Goal: Task Accomplishment & Management: Manage account settings

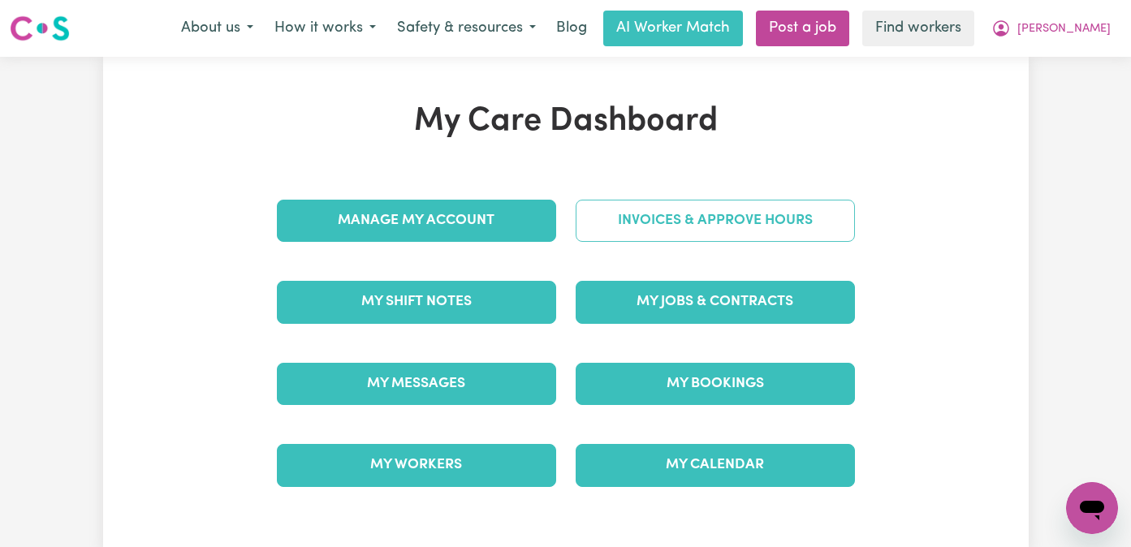
click at [678, 218] on link "Invoices & Approve Hours" at bounding box center [715, 221] width 279 height 42
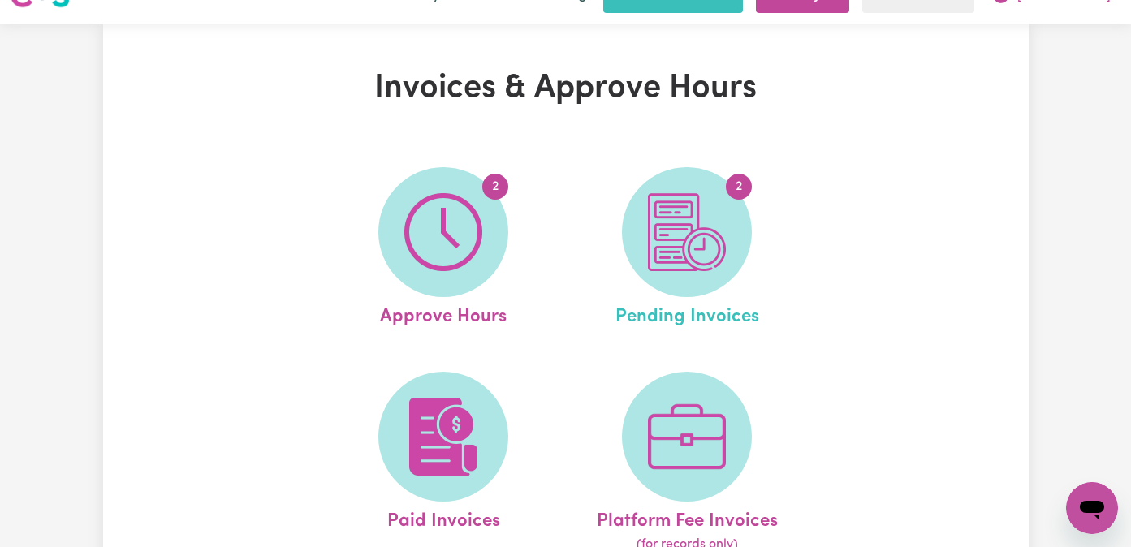
scroll to position [47, 0]
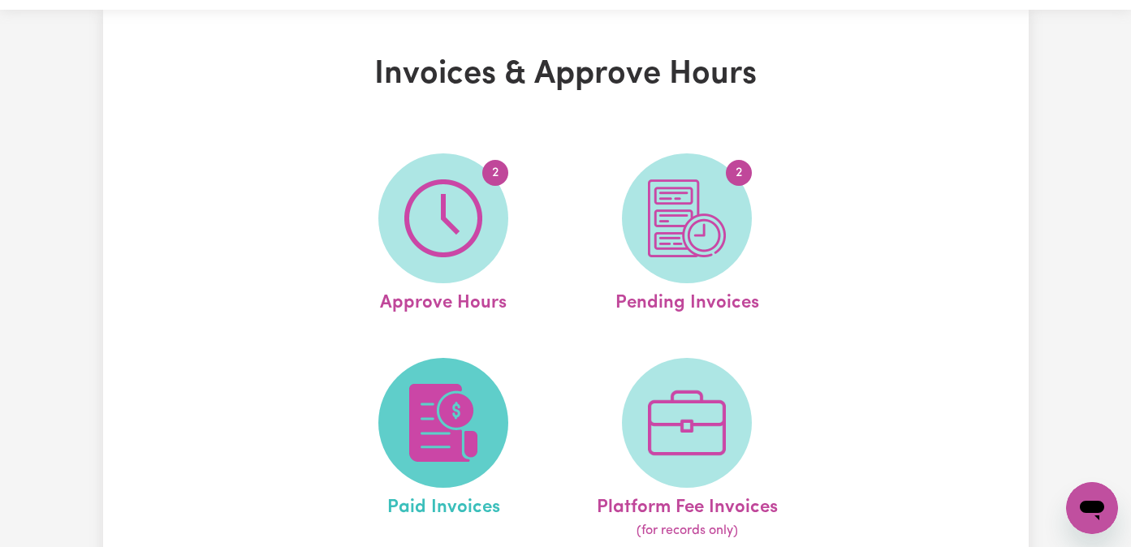
click at [482, 408] on span at bounding box center [443, 423] width 130 height 130
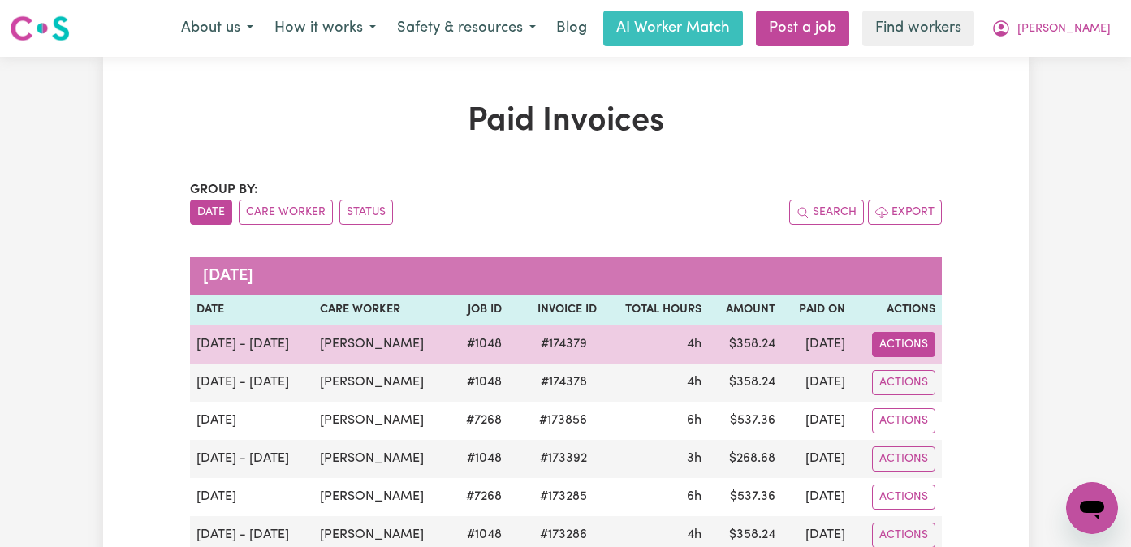
click at [885, 337] on button "Actions" at bounding box center [903, 344] width 63 height 25
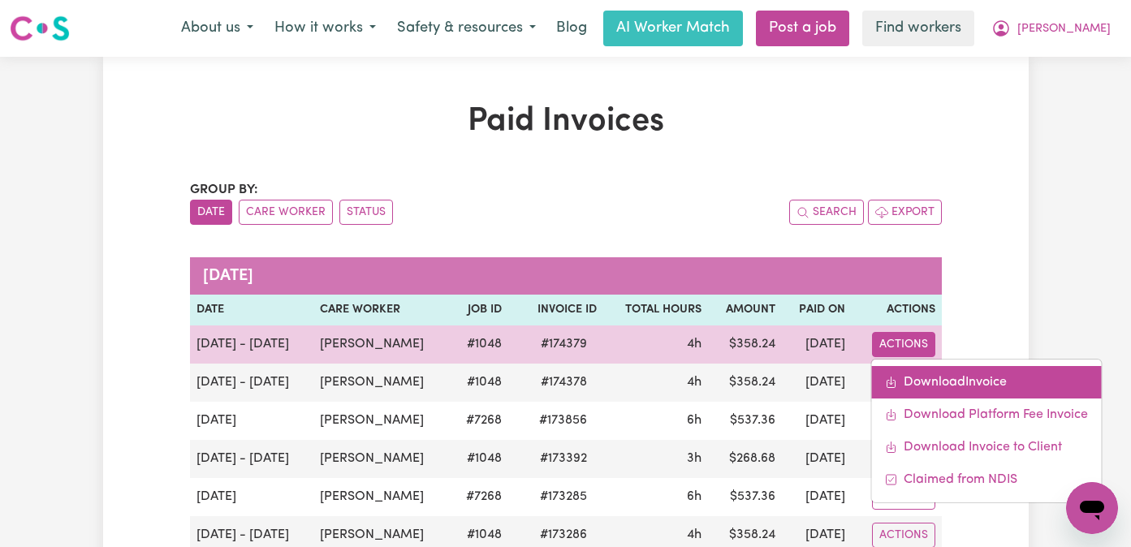
click at [950, 381] on link "Download Invoice" at bounding box center [986, 382] width 230 height 32
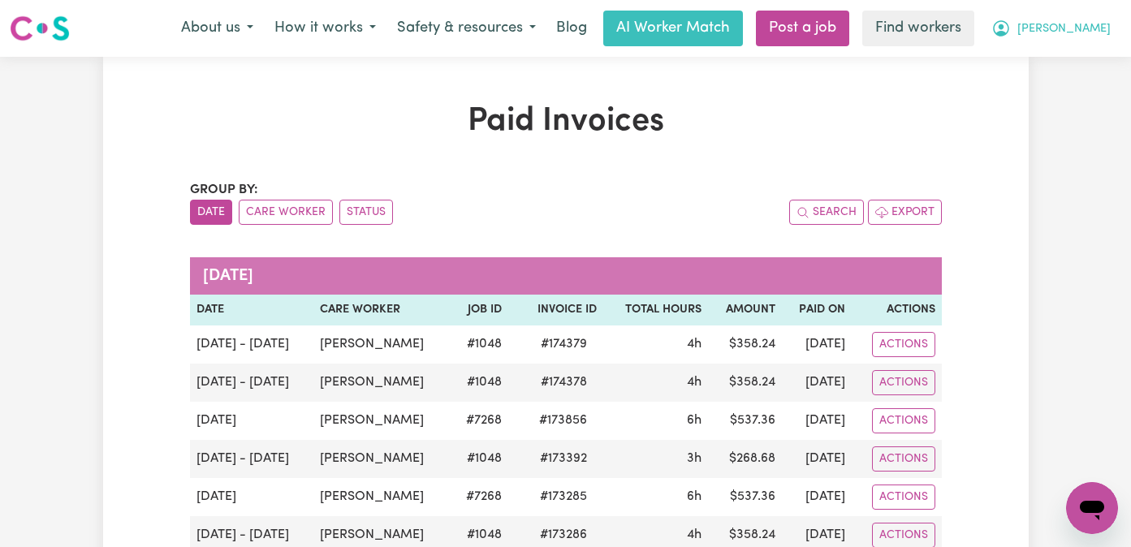
click at [1093, 28] on span "[PERSON_NAME]" at bounding box center [1064, 29] width 93 height 18
click at [1090, 58] on link "My Dashboard" at bounding box center [1056, 63] width 128 height 31
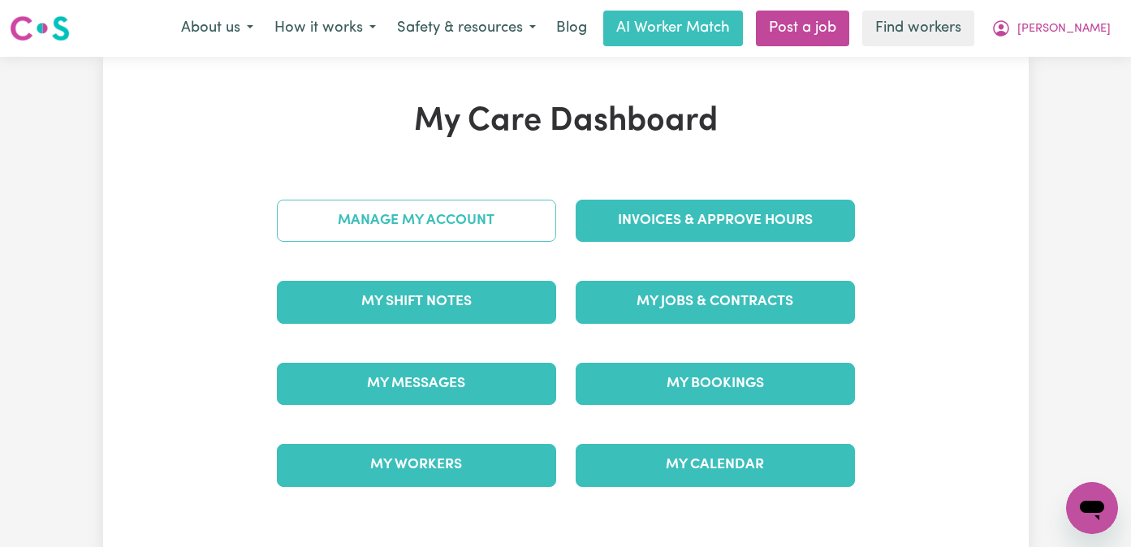
click at [478, 217] on link "Manage My Account" at bounding box center [416, 221] width 279 height 42
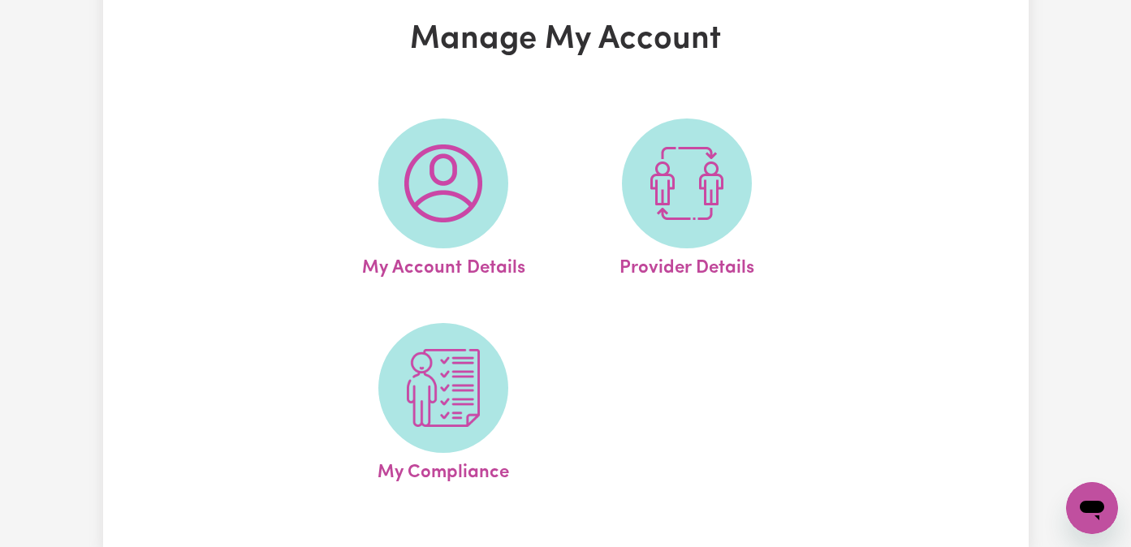
scroll to position [91, 0]
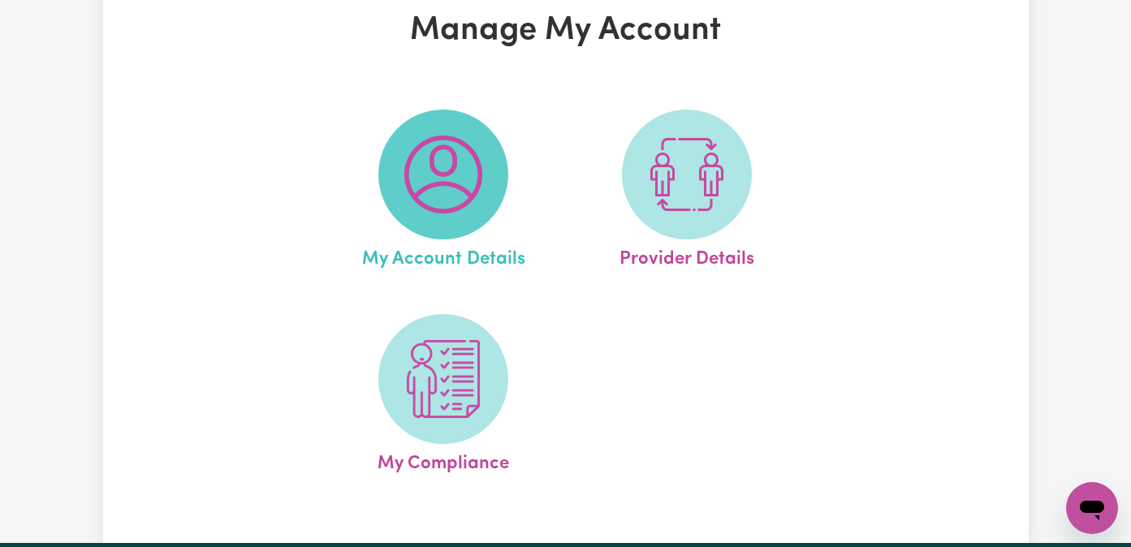
click at [471, 217] on span at bounding box center [443, 175] width 130 height 130
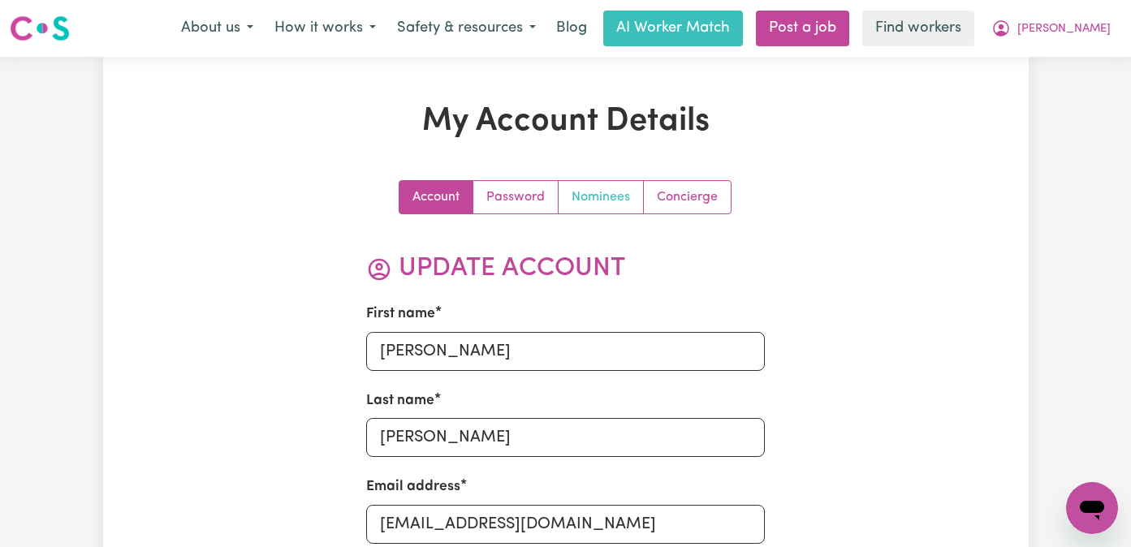
click at [605, 196] on link "Nominees" at bounding box center [601, 197] width 85 height 32
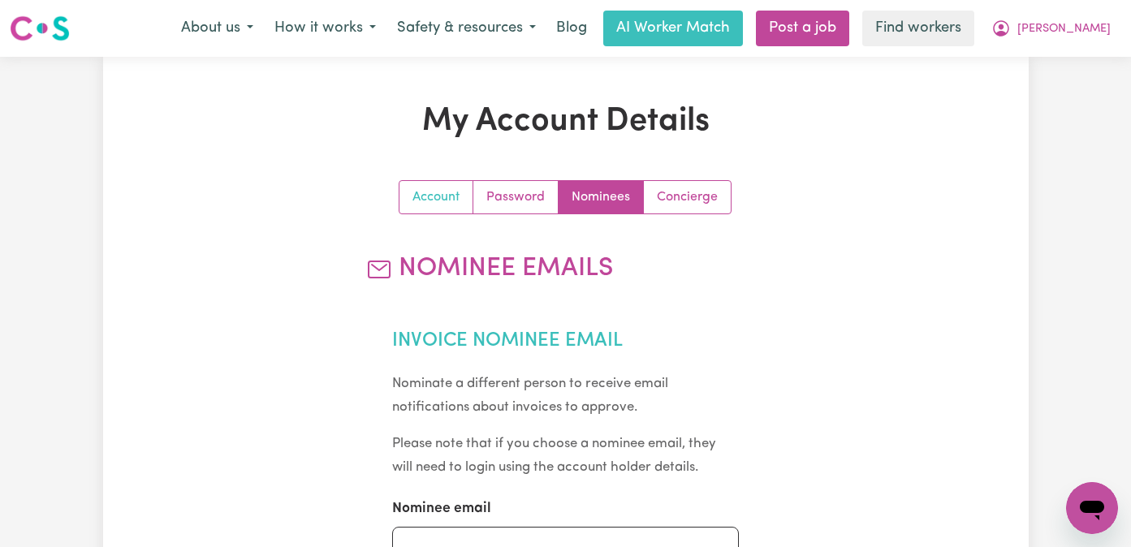
click at [450, 205] on link "Account" at bounding box center [437, 197] width 74 height 32
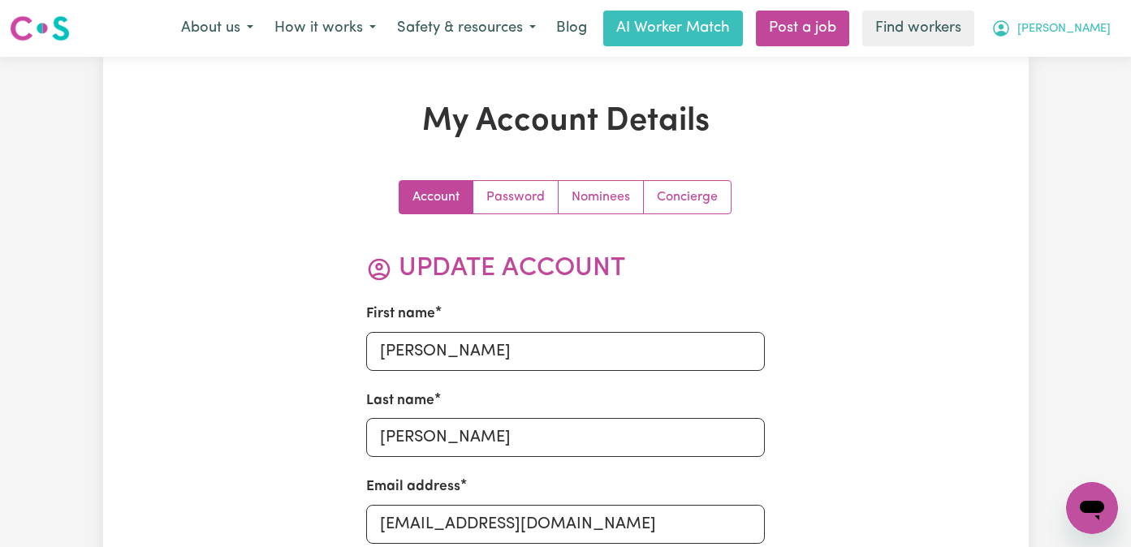
click at [1070, 32] on button "[PERSON_NAME]" at bounding box center [1051, 28] width 140 height 34
click at [1071, 63] on link "My Dashboard" at bounding box center [1056, 63] width 128 height 31
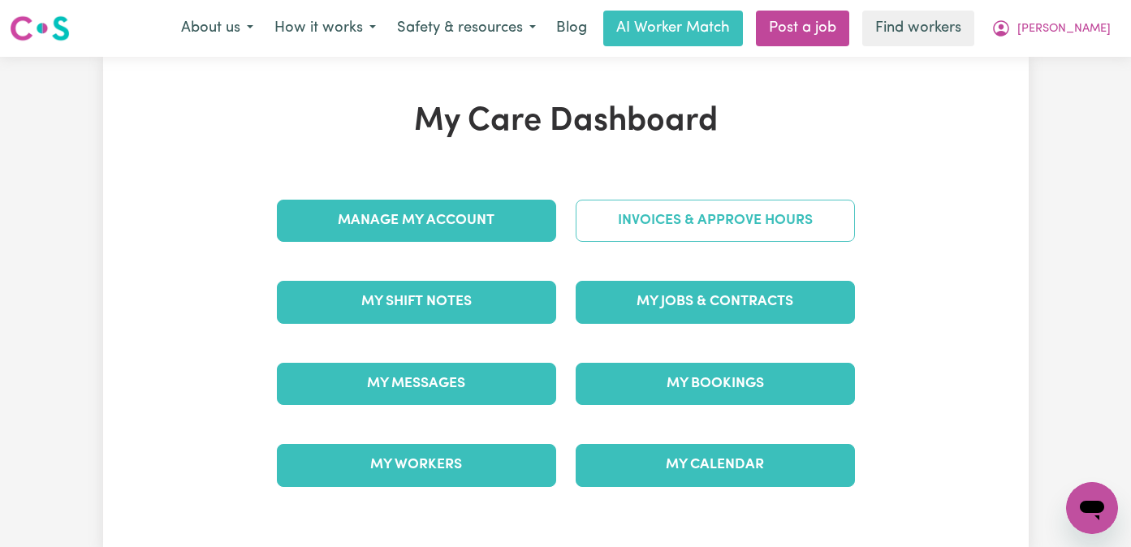
click at [747, 228] on link "Invoices & Approve Hours" at bounding box center [715, 221] width 279 height 42
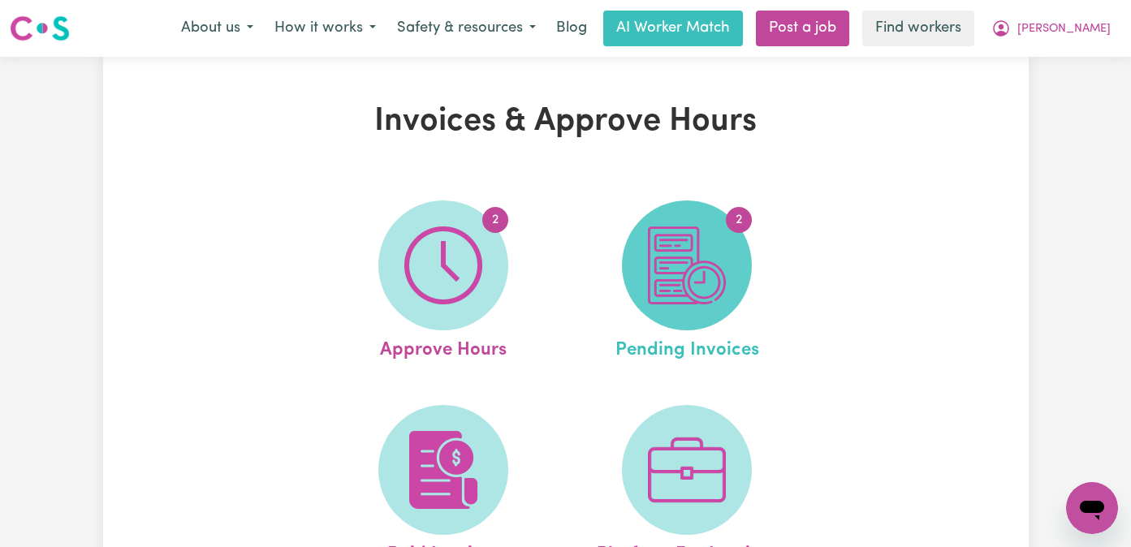
click at [707, 269] on img at bounding box center [687, 266] width 78 height 78
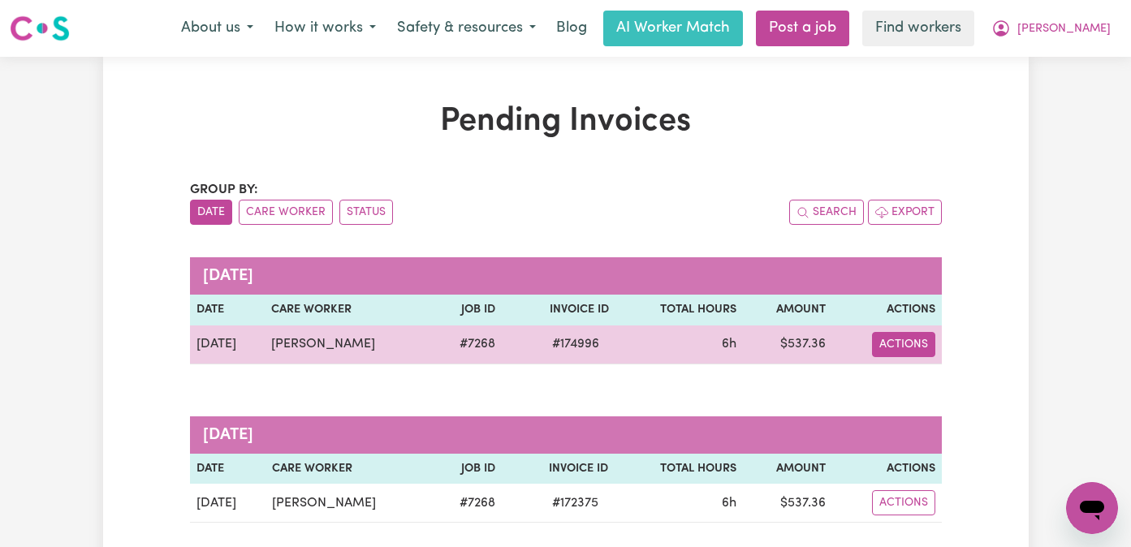
click at [919, 344] on button "Actions" at bounding box center [903, 344] width 63 height 25
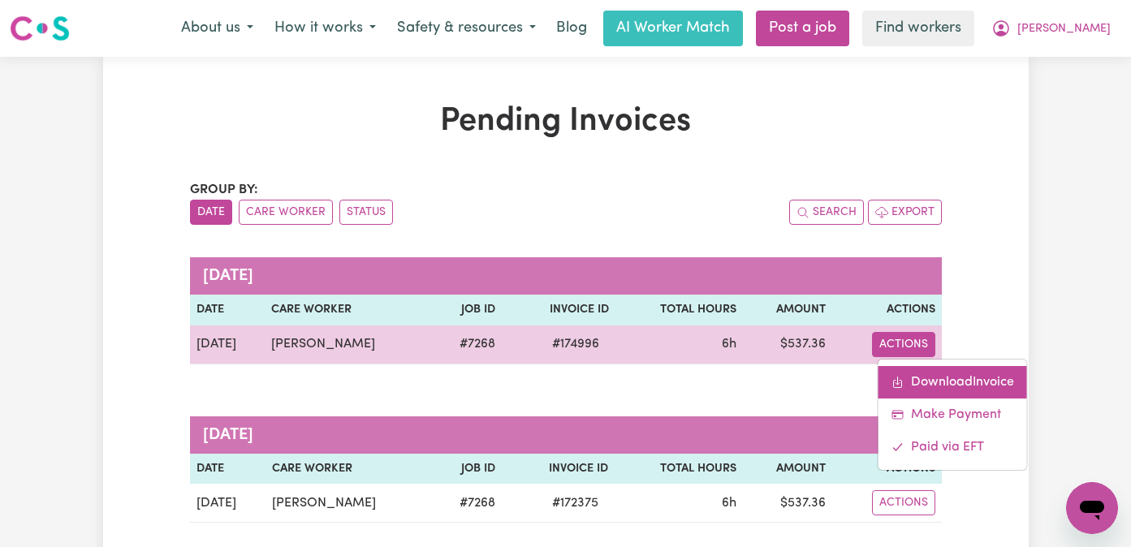
click at [927, 385] on link "Download Invoice" at bounding box center [953, 382] width 149 height 32
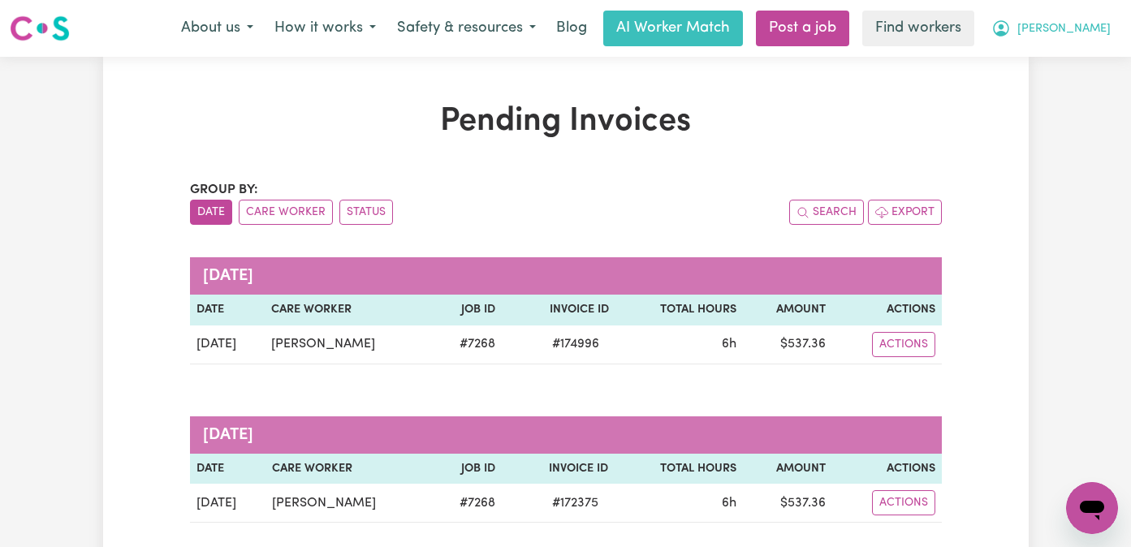
click at [1080, 15] on button "[PERSON_NAME]" at bounding box center [1051, 28] width 140 height 34
click at [1080, 57] on link "My Dashboard" at bounding box center [1056, 63] width 128 height 31
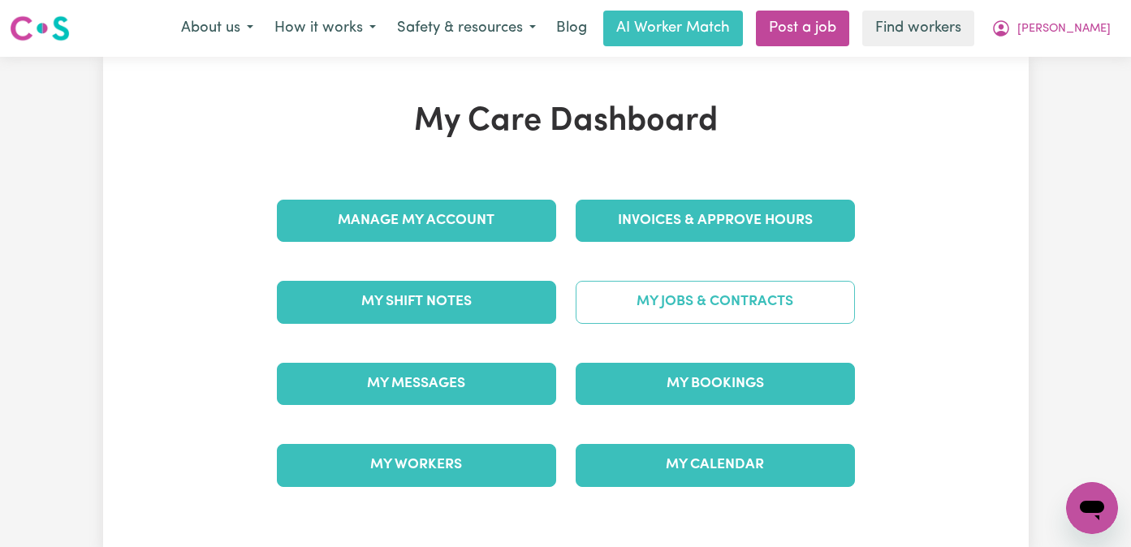
click at [714, 322] on link "My Jobs & Contracts" at bounding box center [715, 302] width 279 height 42
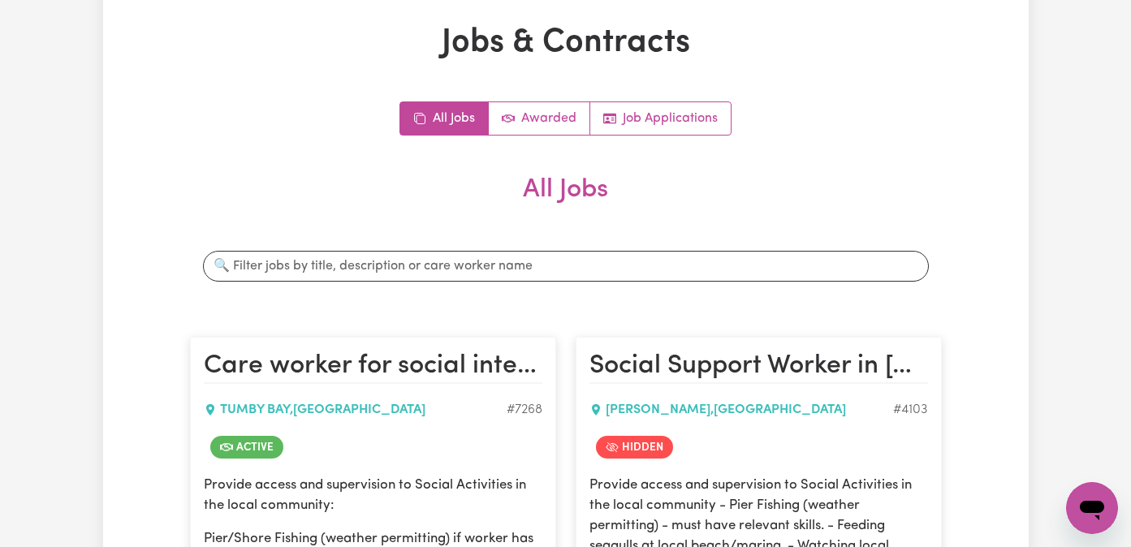
scroll to position [106, 0]
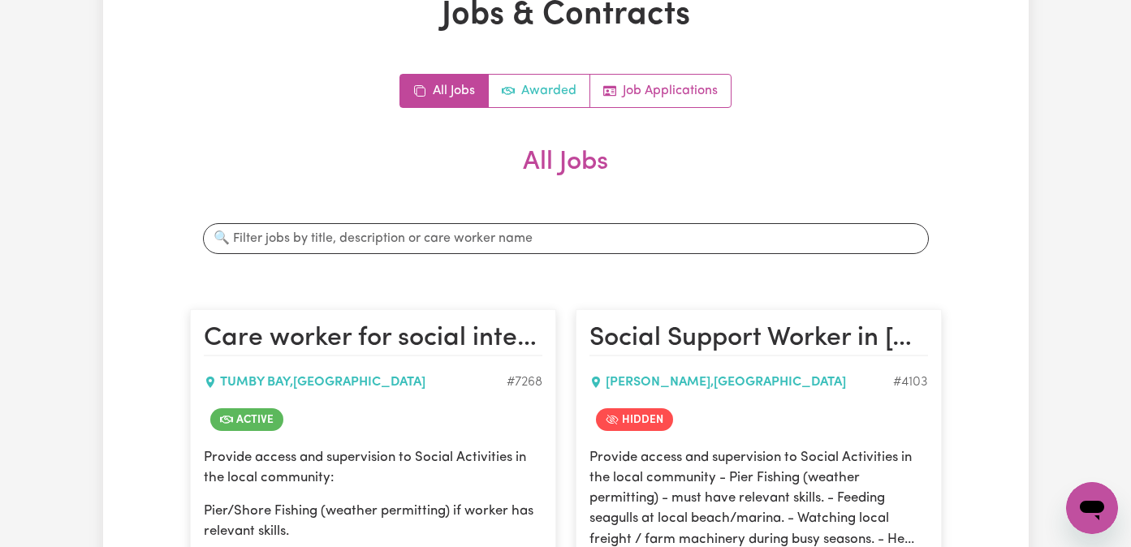
click at [508, 90] on icon "Active jobs" at bounding box center [508, 91] width 13 height 8
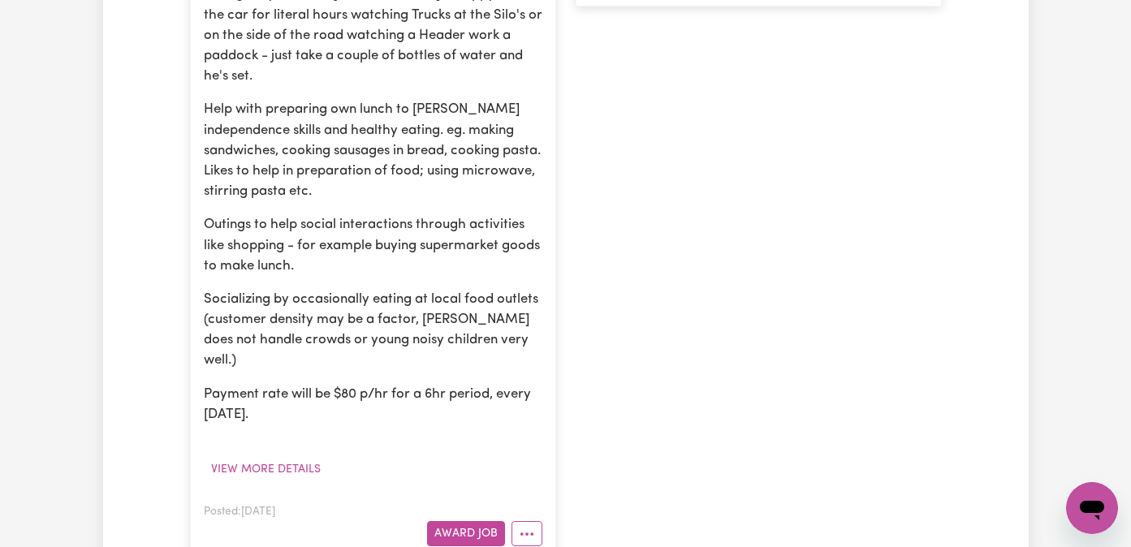
scroll to position [861, 0]
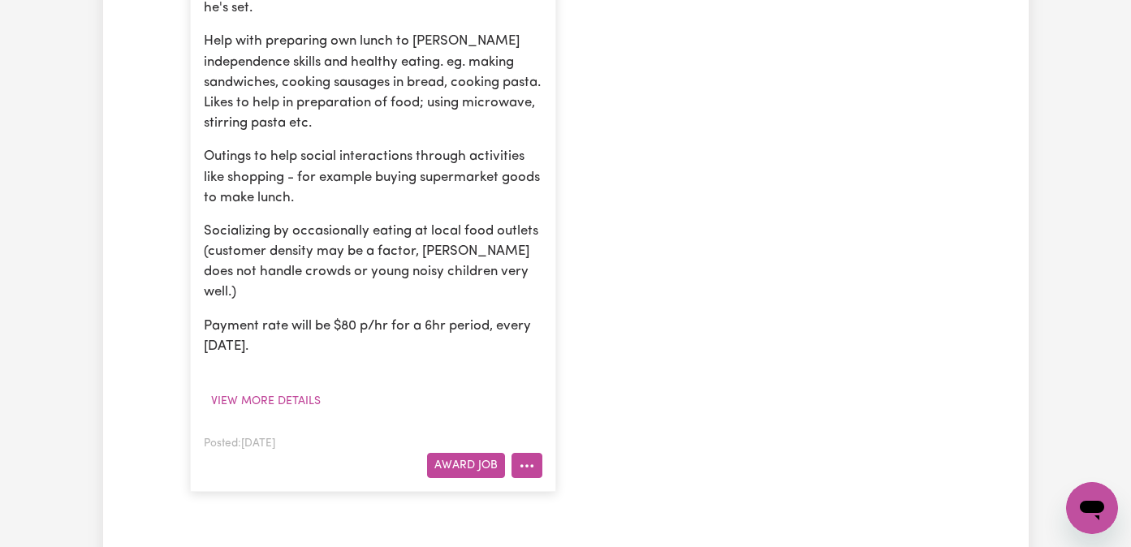
click at [534, 458] on icon "More options" at bounding box center [527, 466] width 16 height 16
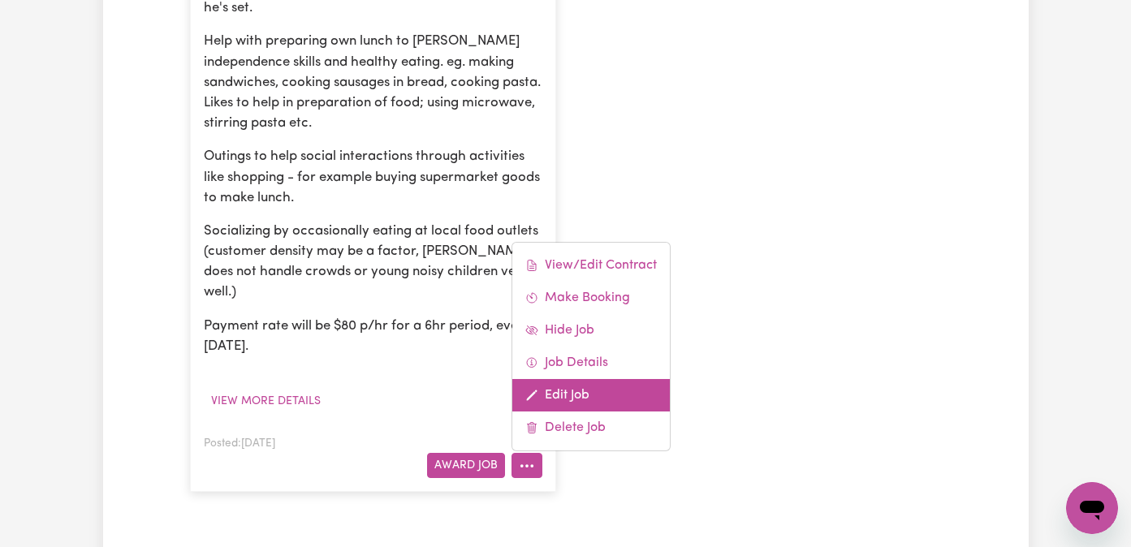
click at [586, 379] on link "Edit Job" at bounding box center [591, 395] width 158 height 32
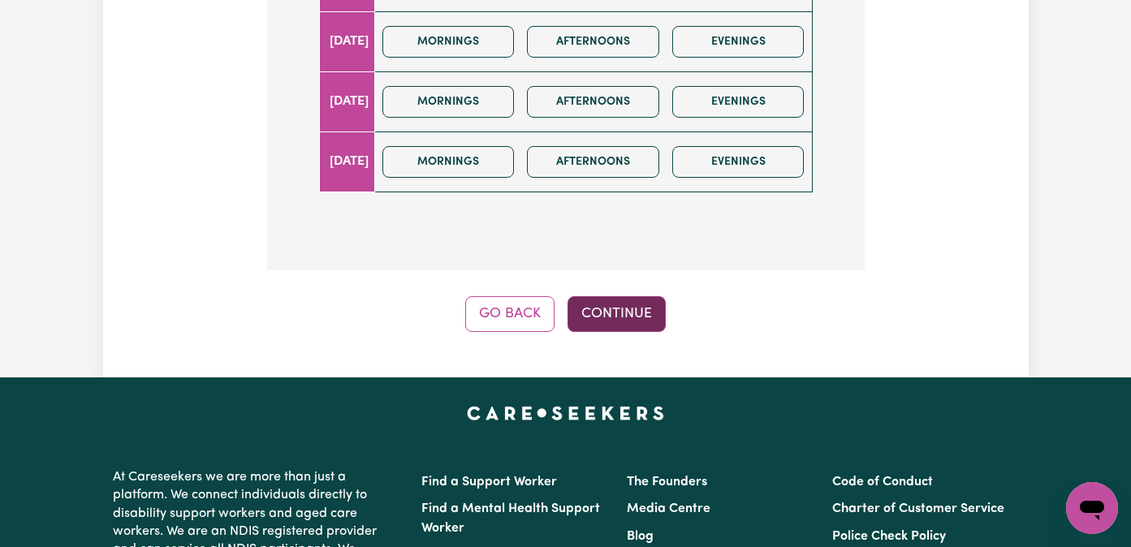
click at [638, 316] on button "Continue" at bounding box center [617, 314] width 98 height 36
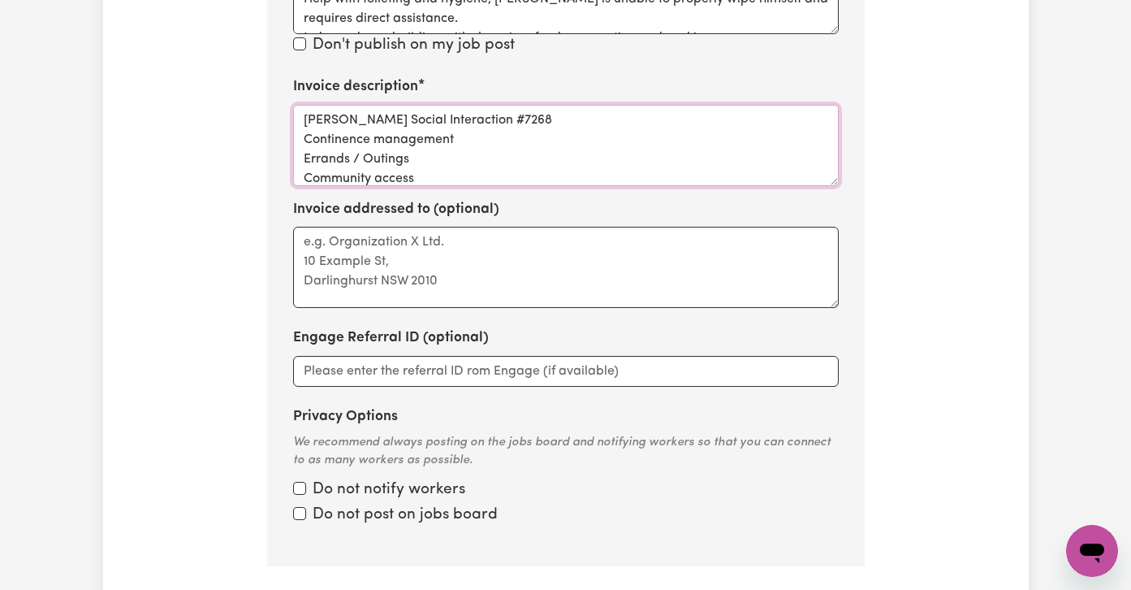
drag, startPoint x: 417, startPoint y: 158, endPoint x: 329, endPoint y: 117, distance: 97.7
click at [329, 116] on textarea "[PERSON_NAME] Social Interaction #7268 Continence management Errands / Outings …" at bounding box center [566, 145] width 546 height 81
drag, startPoint x: 447, startPoint y: 154, endPoint x: 279, endPoint y: 35, distance: 206.9
click at [564, 148] on textarea "[PERSON_NAME] Social Interaction #7268 Continence management Errands / Outings …" at bounding box center [566, 145] width 546 height 81
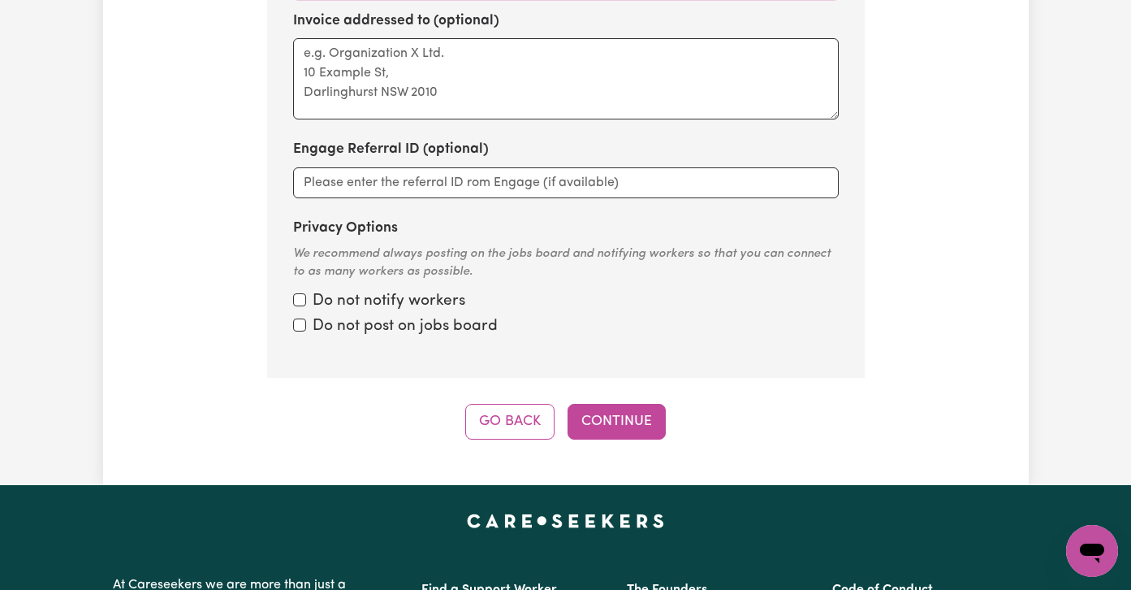
scroll to position [1523, 0]
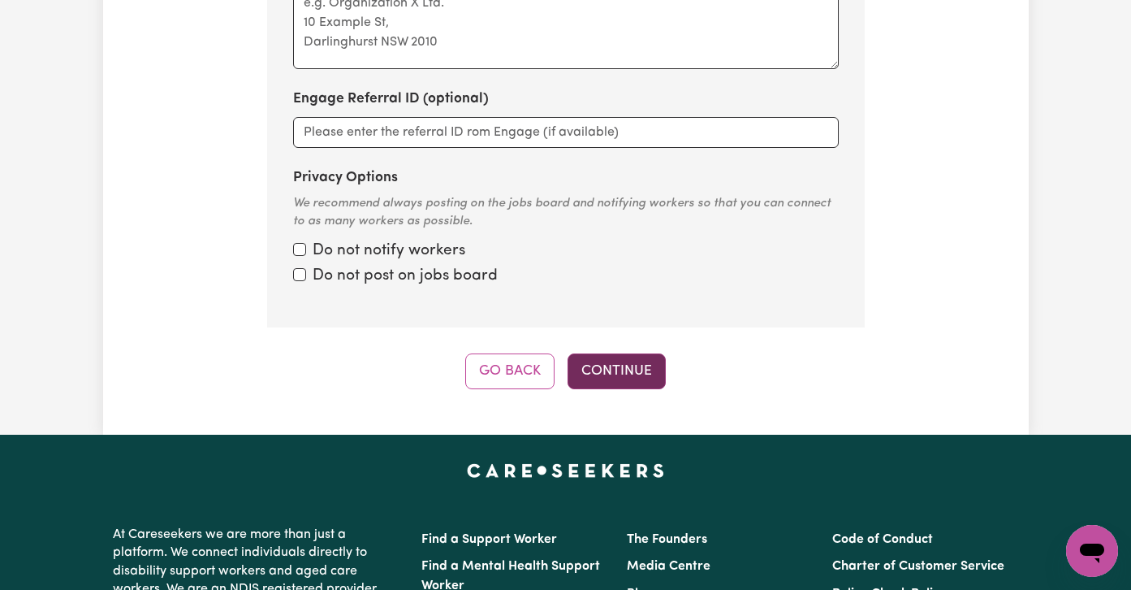
click at [635, 353] on button "Continue" at bounding box center [617, 371] width 98 height 36
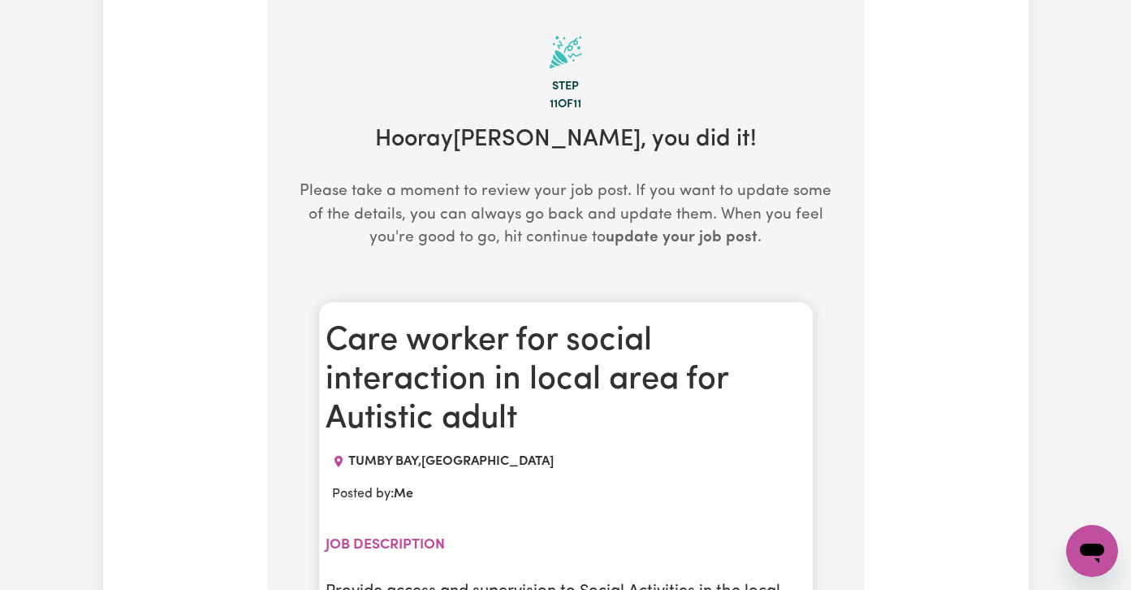
scroll to position [0, 0]
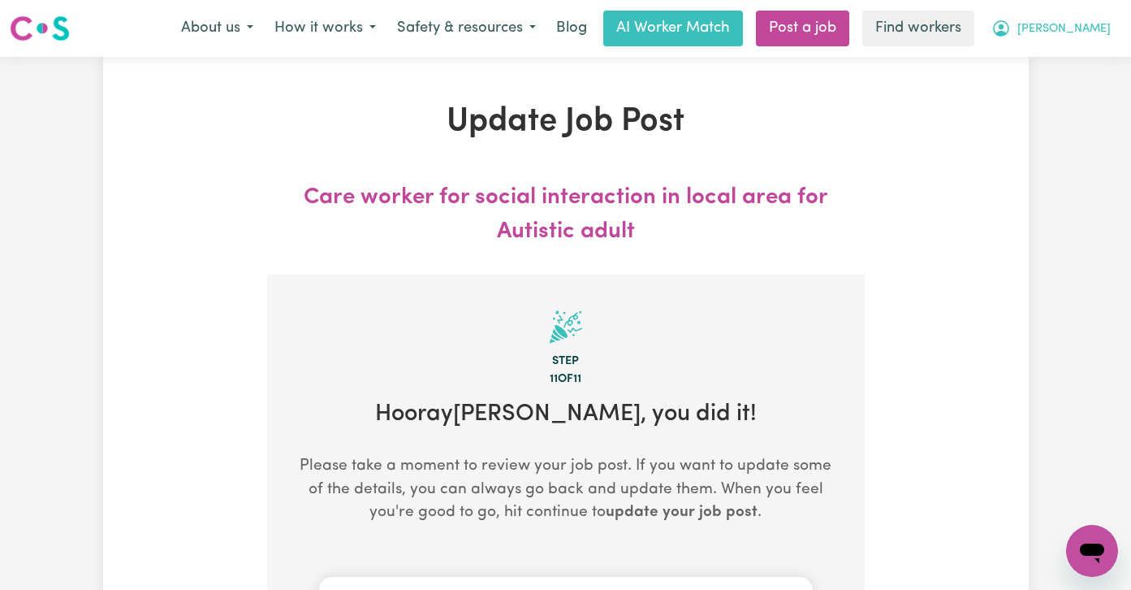
click at [1077, 31] on span "[PERSON_NAME]" at bounding box center [1064, 29] width 93 height 18
click at [1076, 54] on link "My Dashboard" at bounding box center [1056, 63] width 128 height 31
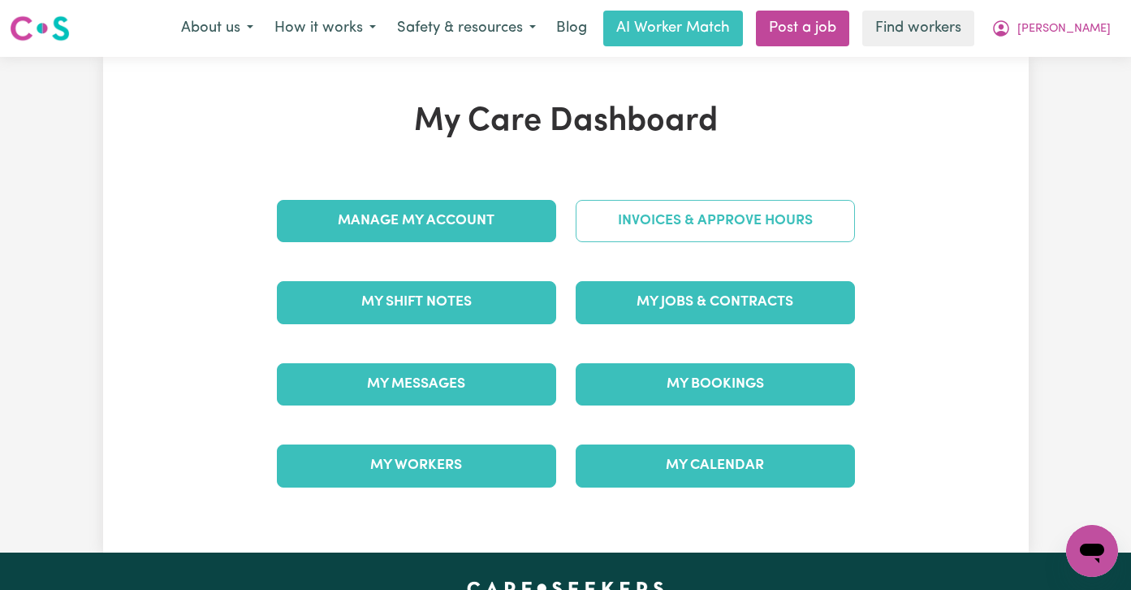
click at [767, 225] on link "Invoices & Approve Hours" at bounding box center [715, 221] width 279 height 42
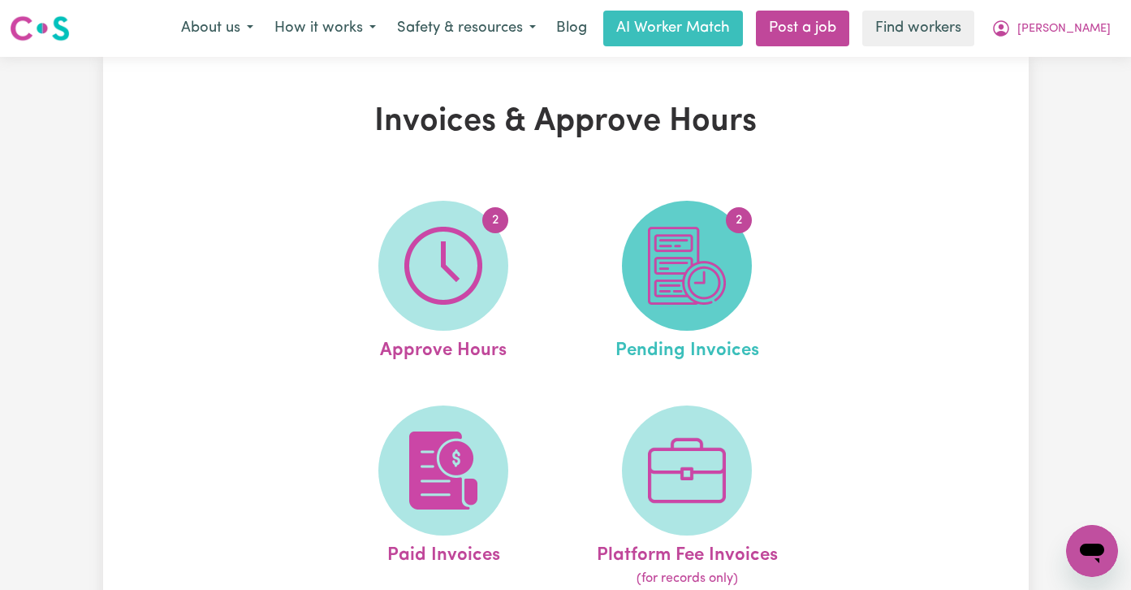
click at [680, 300] on img at bounding box center [687, 266] width 78 height 78
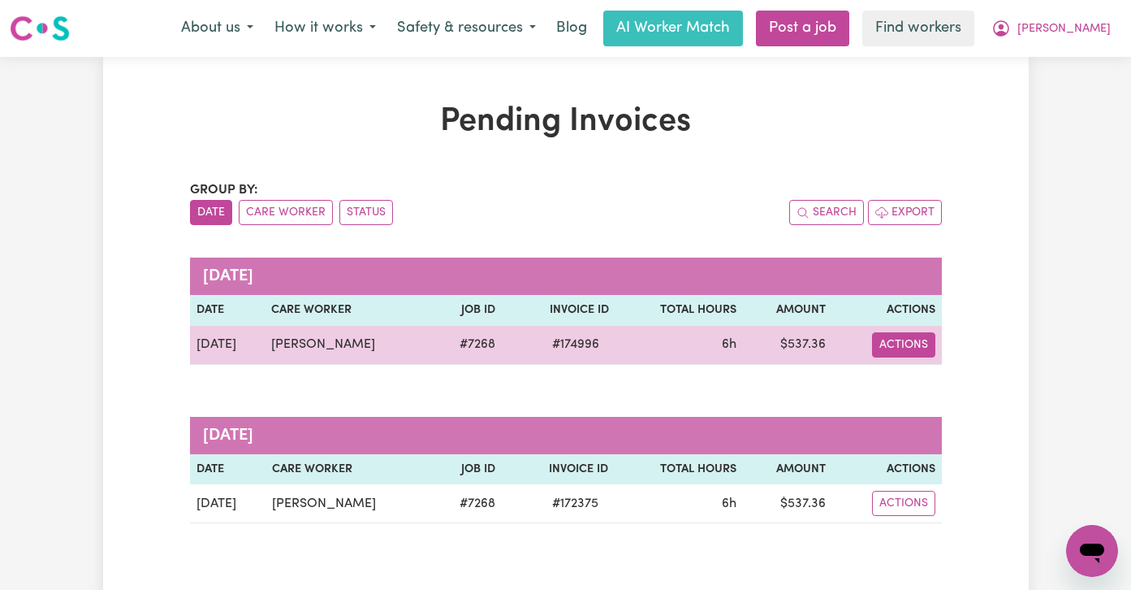
click at [932, 335] on button "Actions" at bounding box center [903, 344] width 63 height 25
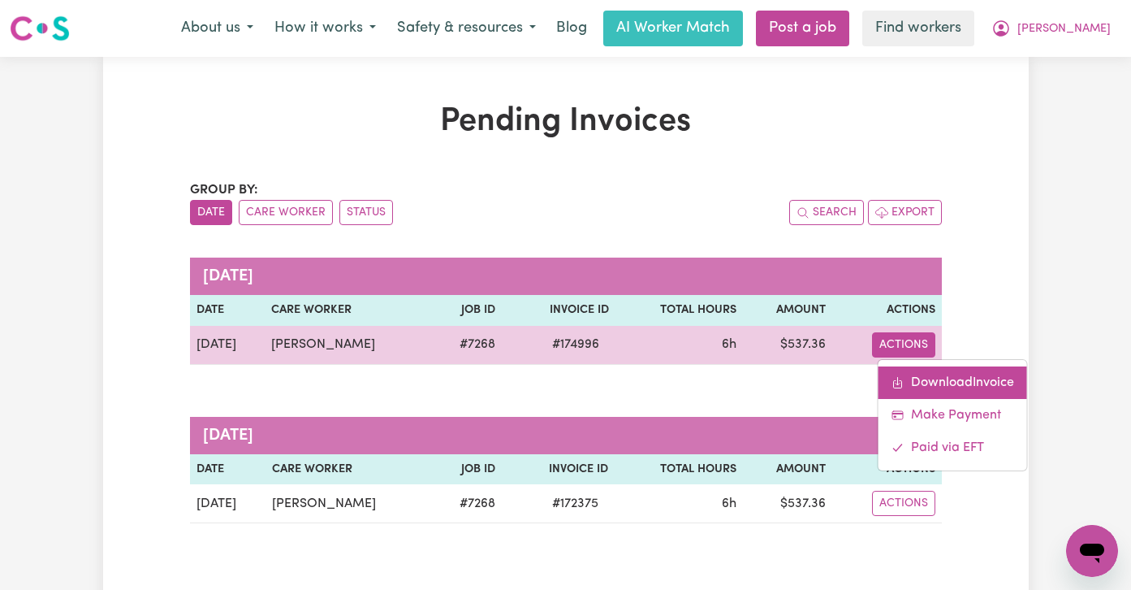
click at [919, 379] on link "Download Invoice" at bounding box center [953, 382] width 149 height 32
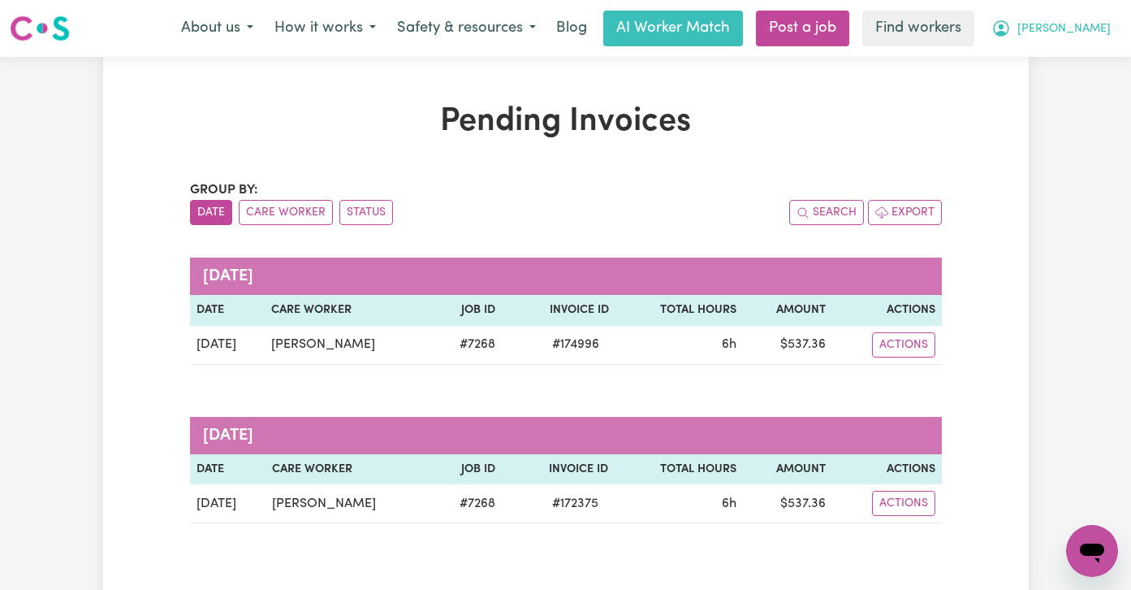
click at [1104, 20] on span "[PERSON_NAME]" at bounding box center [1064, 29] width 93 height 18
click at [1097, 58] on link "My Dashboard" at bounding box center [1056, 63] width 128 height 31
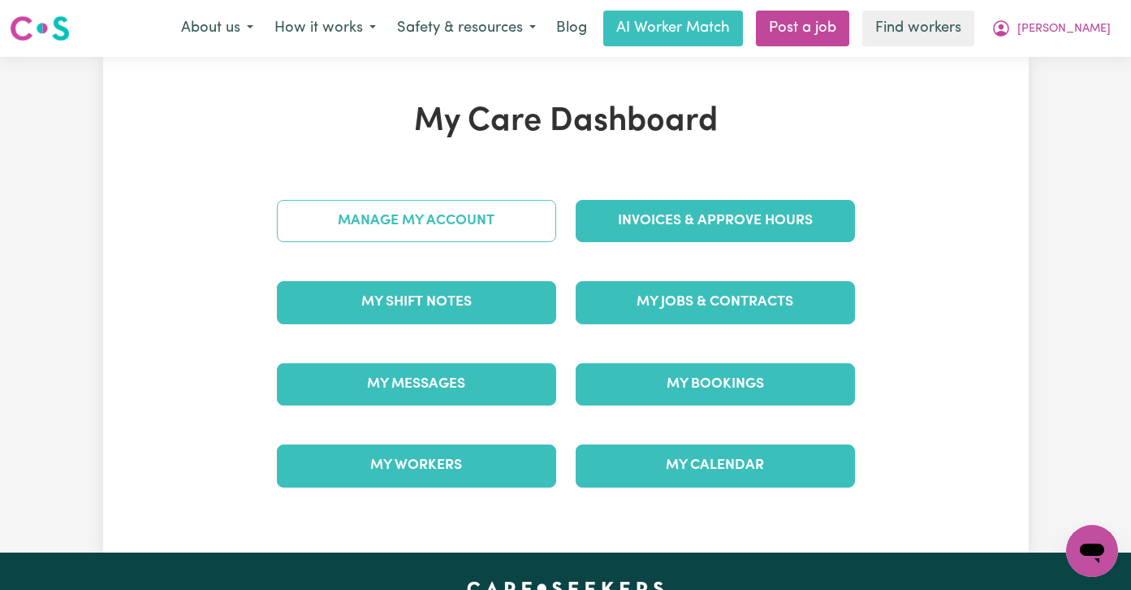
click at [499, 228] on link "Manage My Account" at bounding box center [416, 221] width 279 height 42
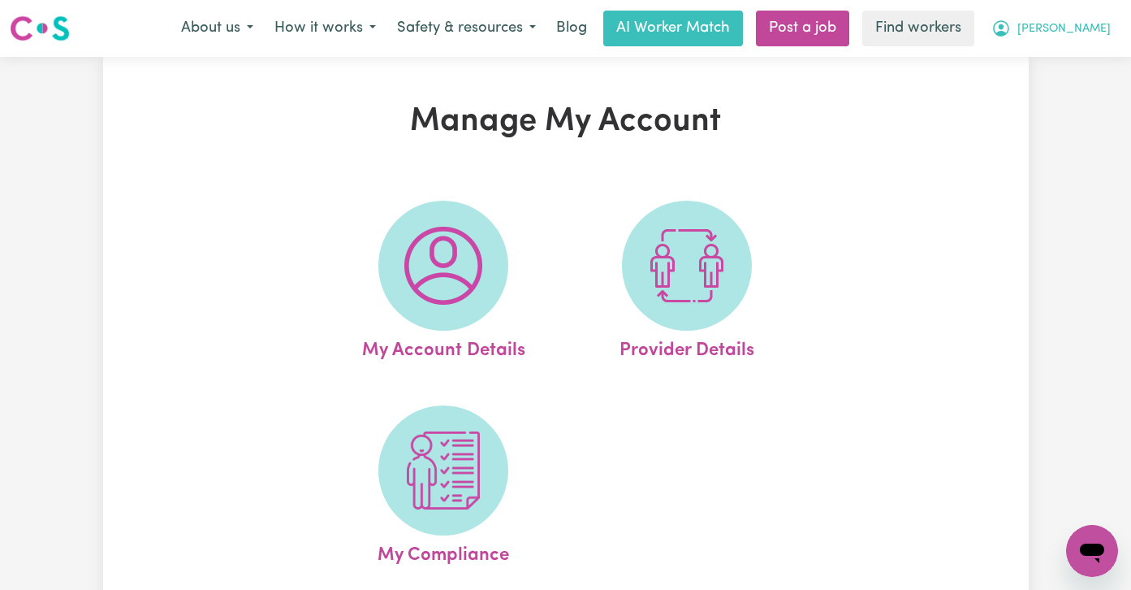
click at [1113, 22] on button "[PERSON_NAME]" at bounding box center [1051, 28] width 140 height 34
click at [1097, 56] on link "My Dashboard" at bounding box center [1056, 63] width 128 height 31
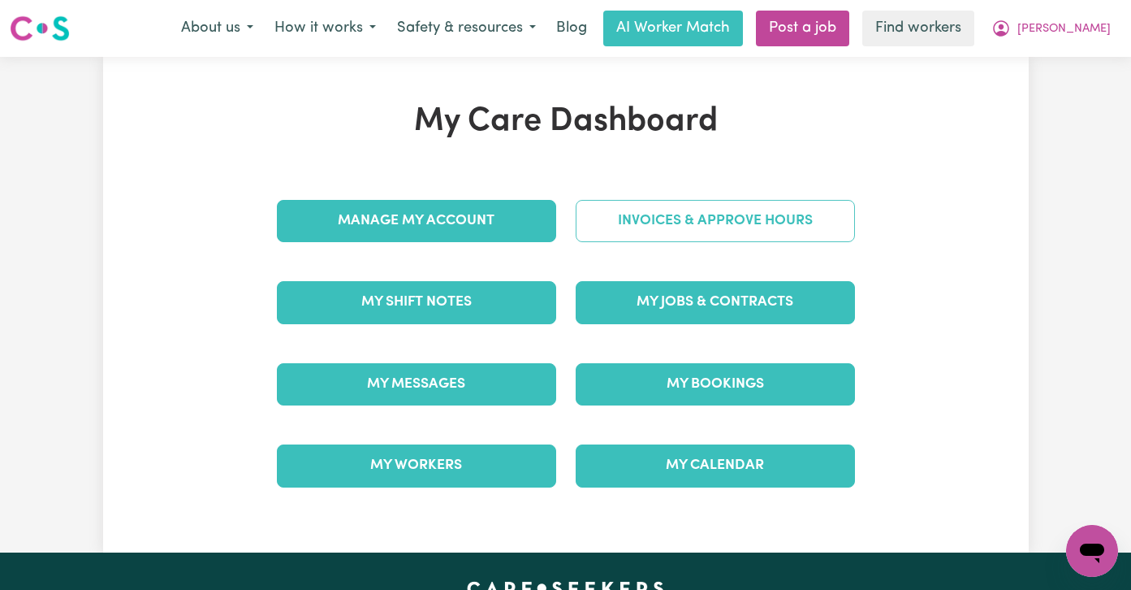
click at [697, 223] on link "Invoices & Approve Hours" at bounding box center [715, 221] width 279 height 42
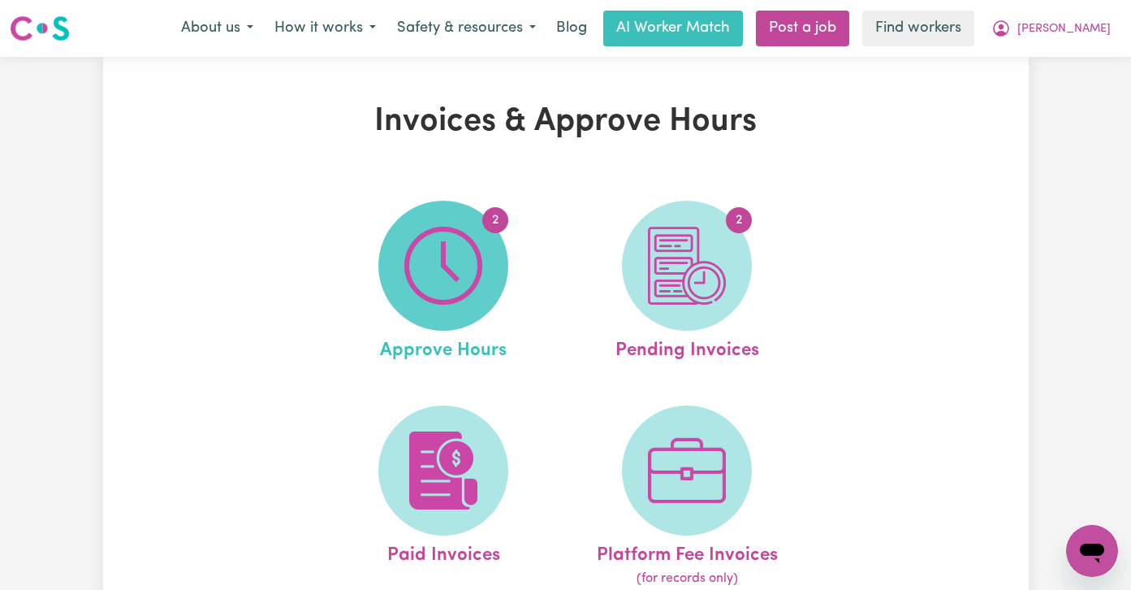
click at [451, 313] on span "2" at bounding box center [443, 266] width 130 height 130
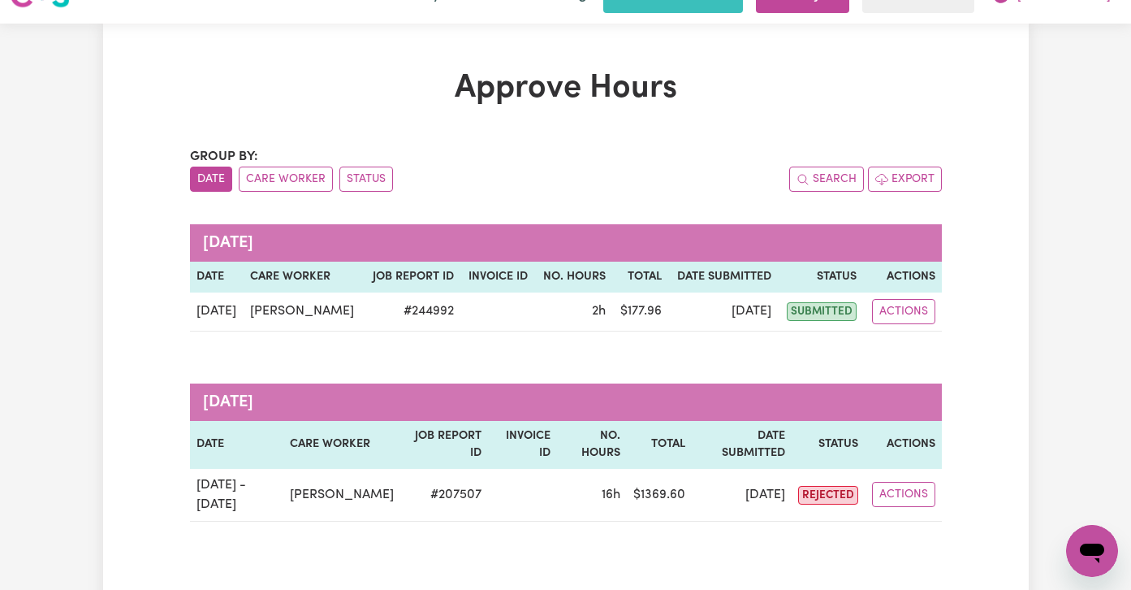
scroll to position [34, 0]
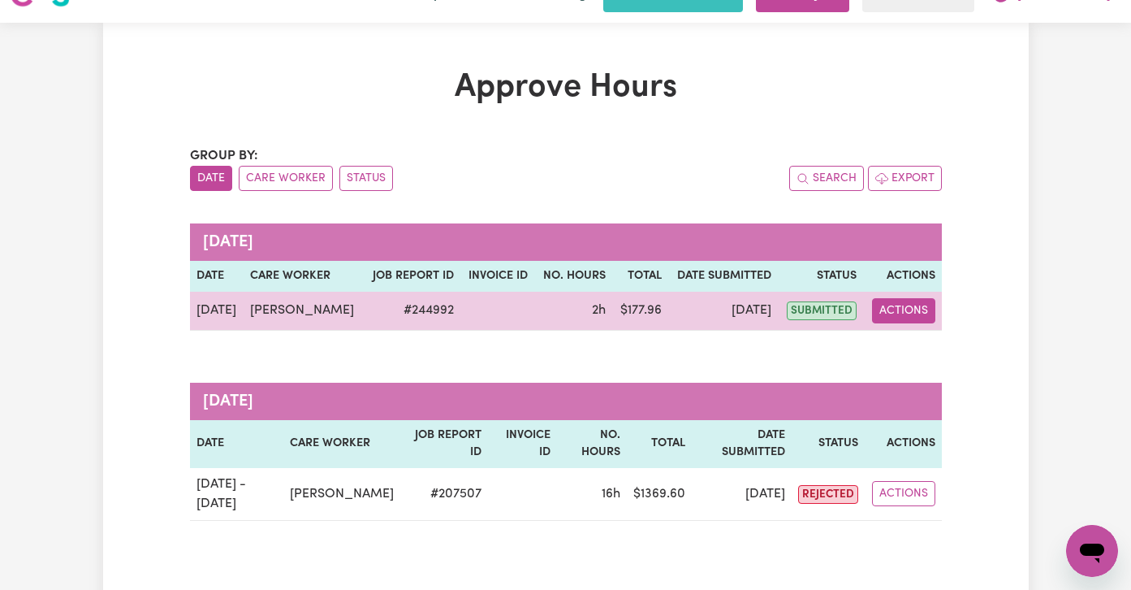
click at [914, 306] on button "Actions" at bounding box center [903, 310] width 63 height 25
click at [916, 340] on link "View Job Report" at bounding box center [944, 348] width 139 height 32
select select "pm"
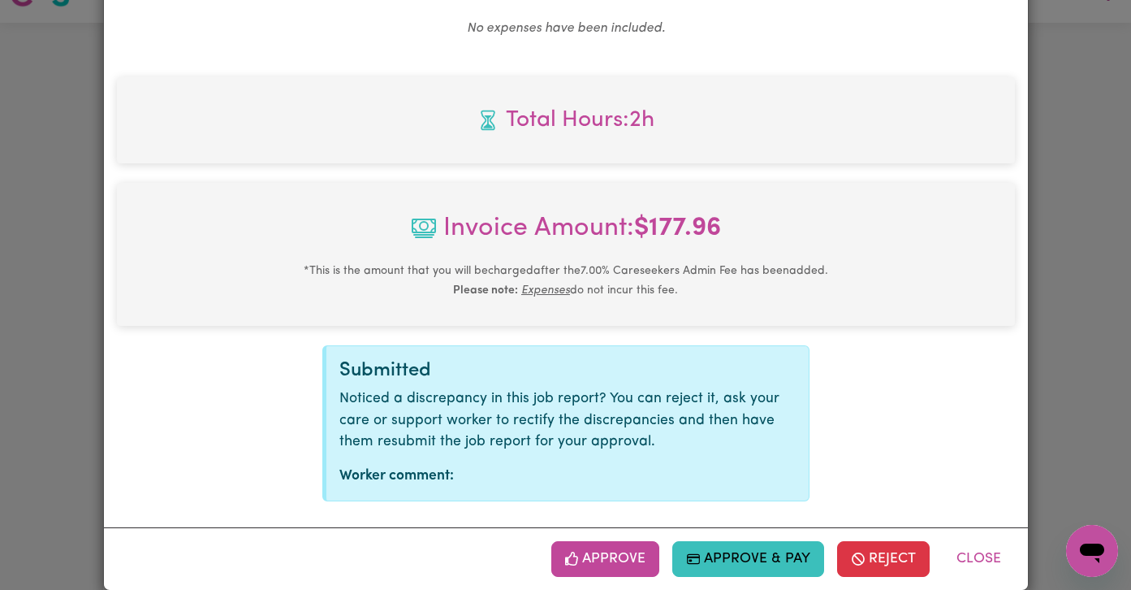
scroll to position [861, 0]
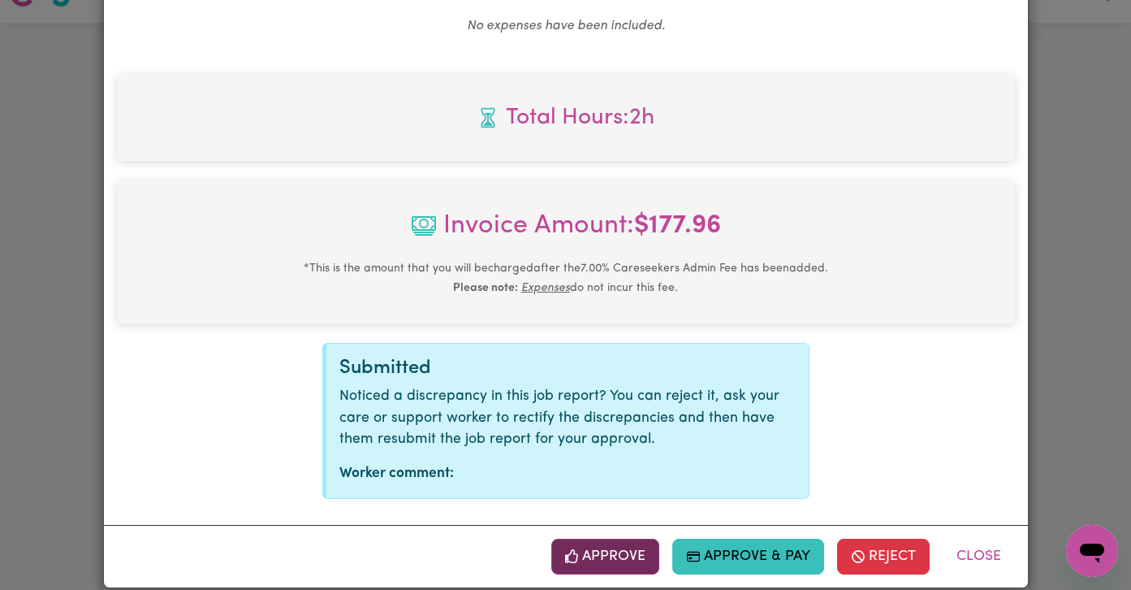
click at [606, 538] on button "Approve" at bounding box center [605, 556] width 109 height 36
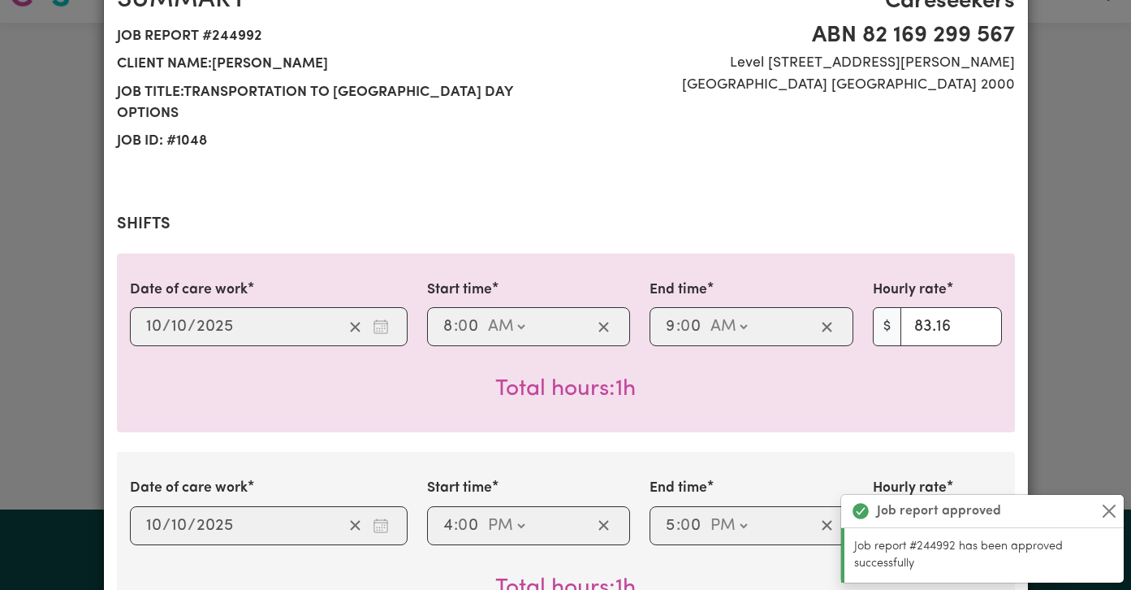
scroll to position [0, 0]
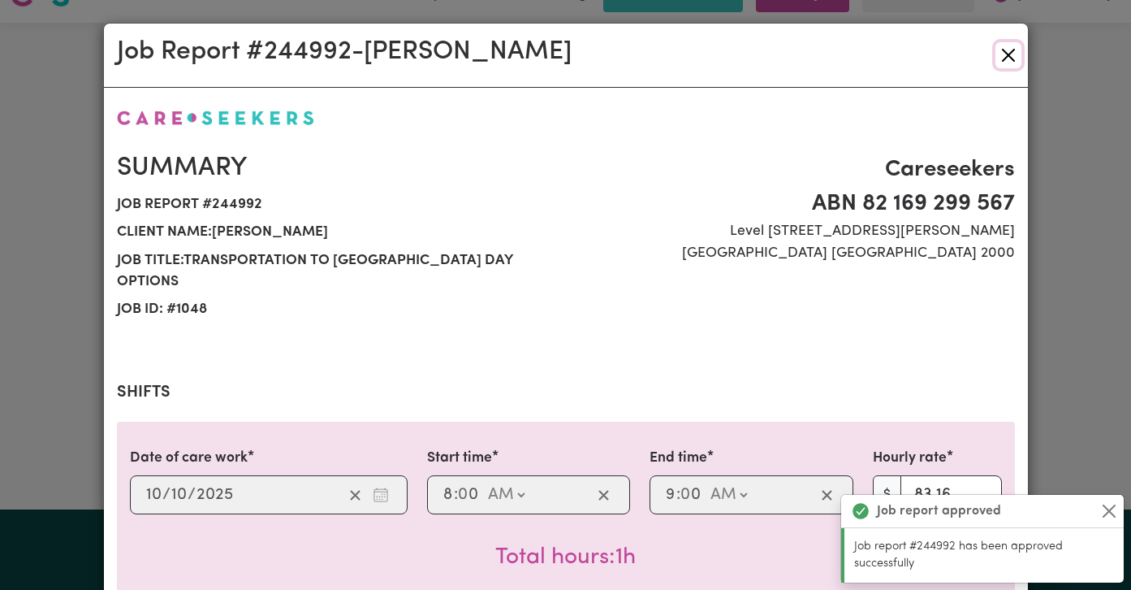
click at [1007, 49] on button "Close" at bounding box center [1009, 55] width 26 height 26
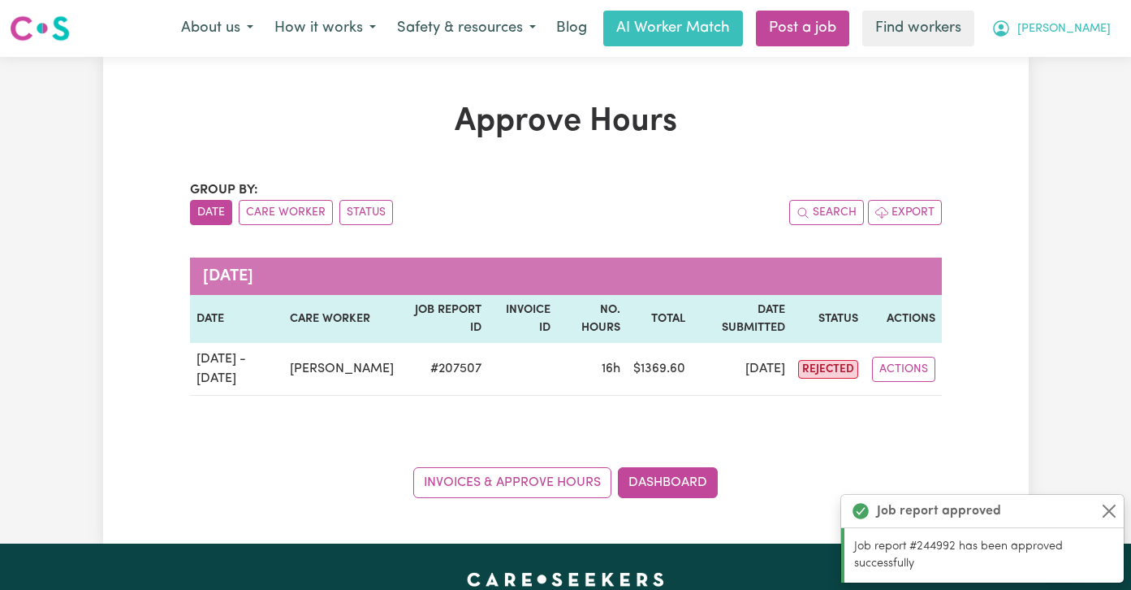
click at [1070, 29] on span "[PERSON_NAME]" at bounding box center [1064, 29] width 93 height 18
click at [1070, 63] on link "My Dashboard" at bounding box center [1056, 63] width 128 height 31
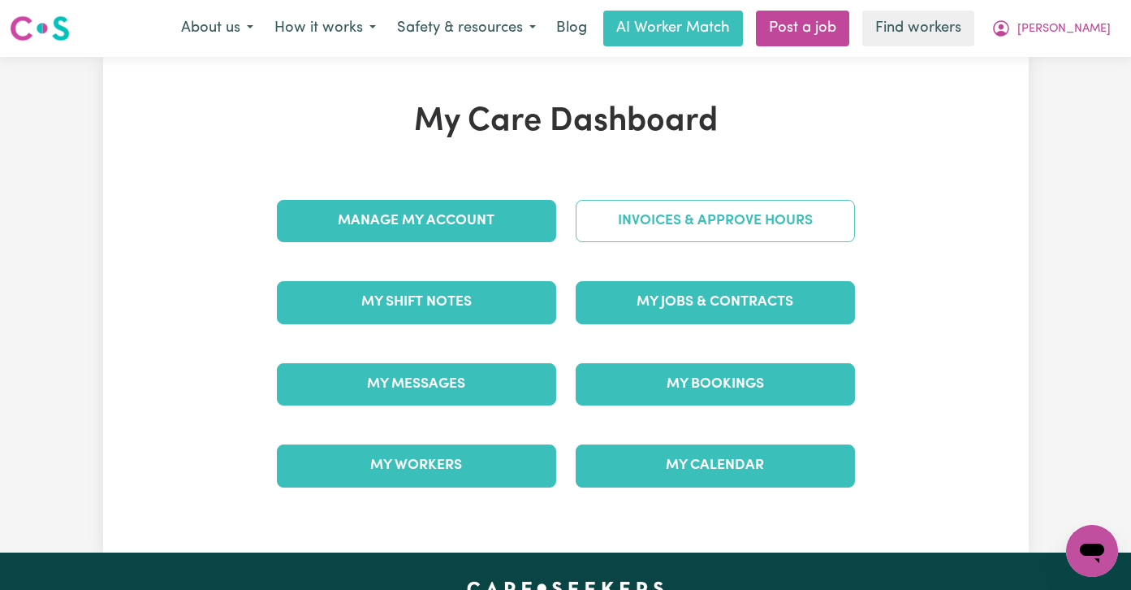
click at [812, 232] on link "Invoices & Approve Hours" at bounding box center [715, 221] width 279 height 42
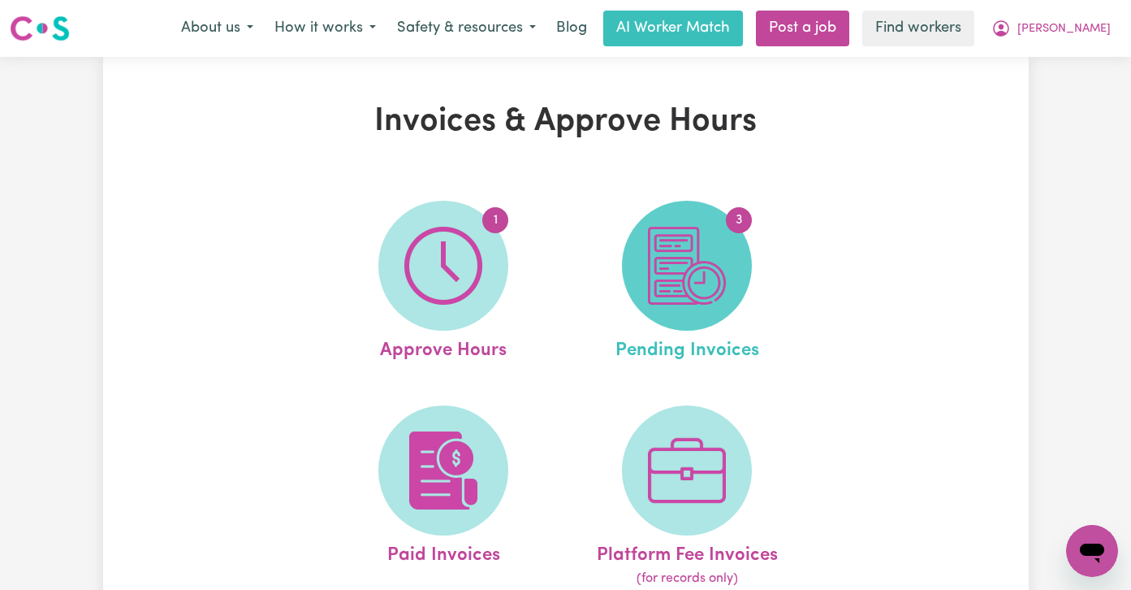
click at [710, 257] on img at bounding box center [687, 266] width 78 height 78
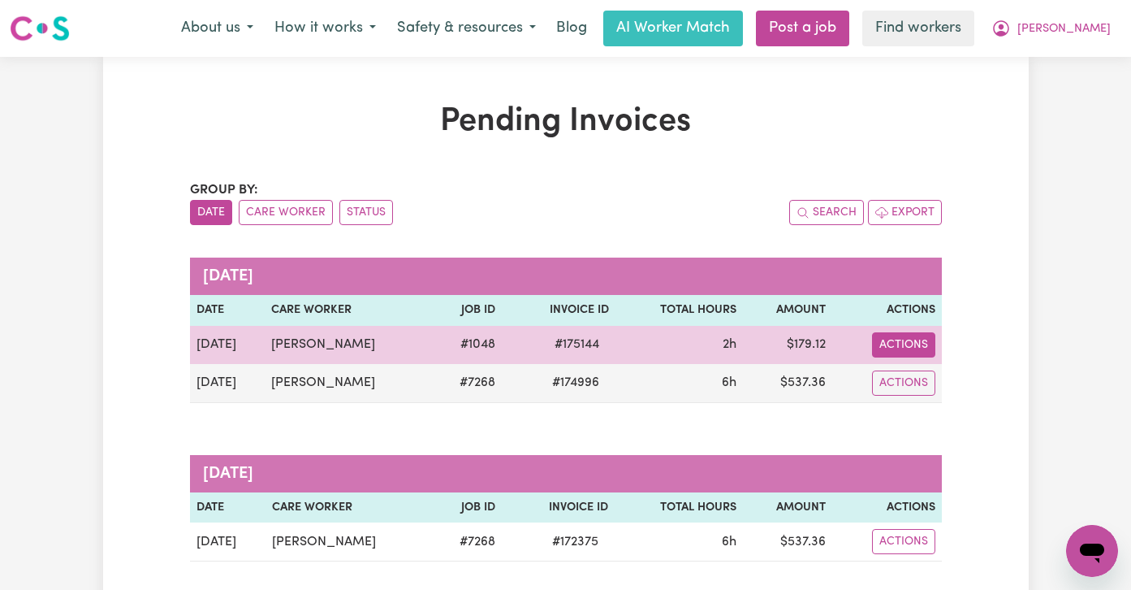
click at [892, 338] on button "Actions" at bounding box center [903, 344] width 63 height 25
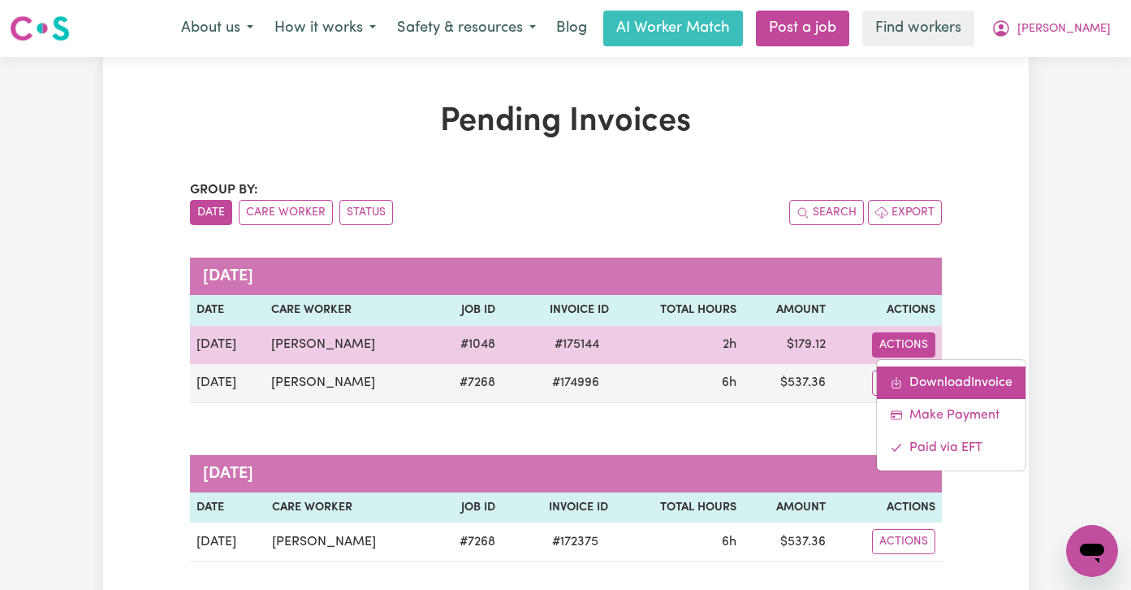
click at [918, 384] on link "Download Invoice" at bounding box center [951, 382] width 149 height 32
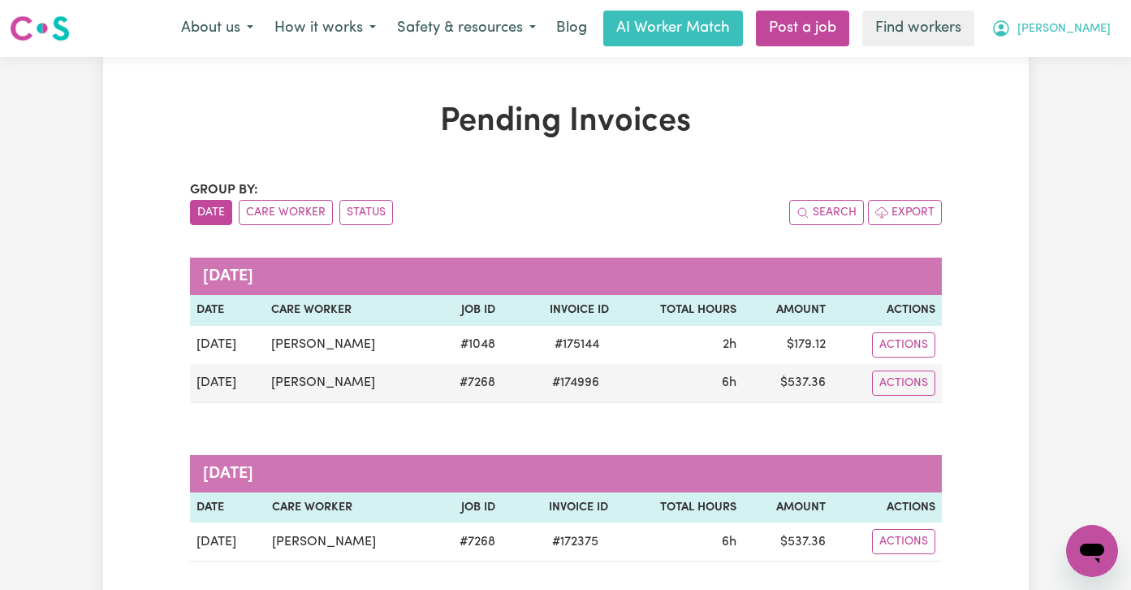
click at [1086, 32] on span "[PERSON_NAME]" at bounding box center [1064, 29] width 93 height 18
click at [1079, 65] on link "My Dashboard" at bounding box center [1056, 63] width 128 height 31
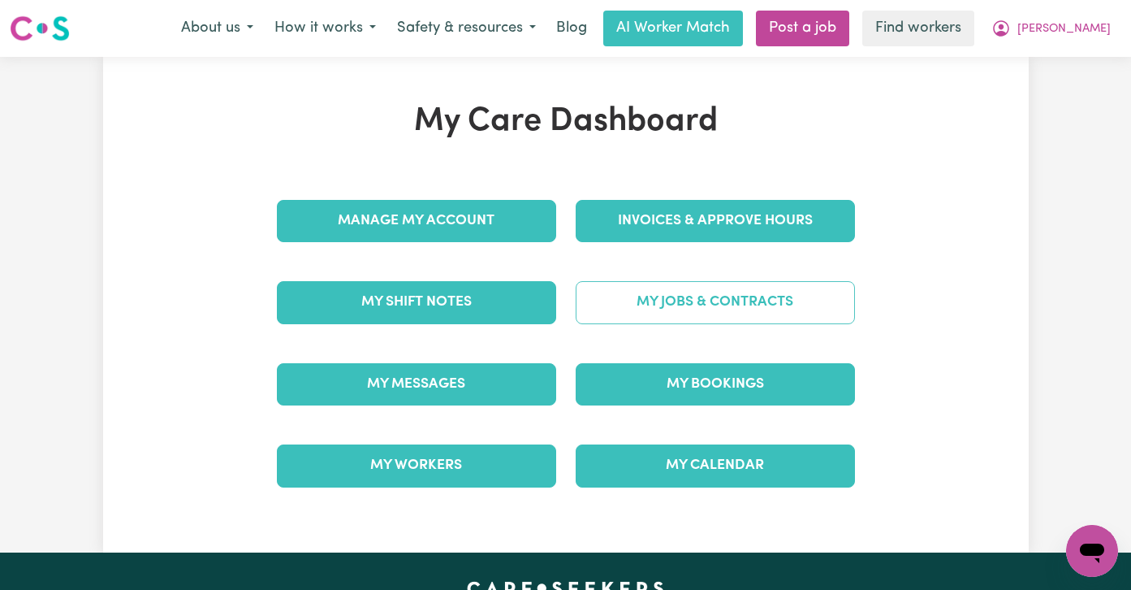
click at [736, 302] on link "My Jobs & Contracts" at bounding box center [715, 302] width 279 height 42
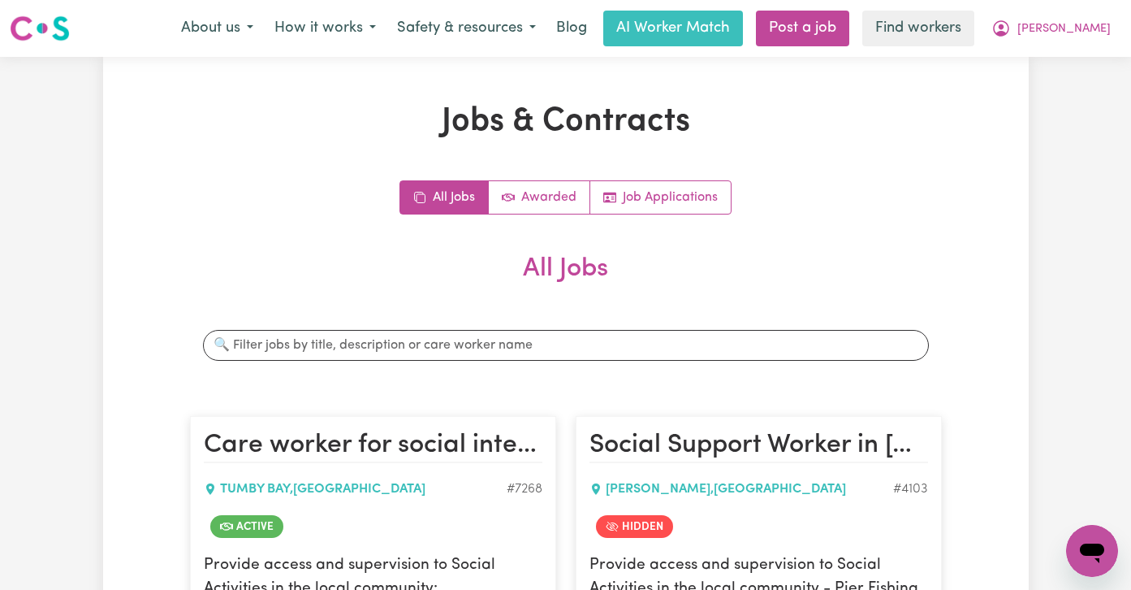
scroll to position [10, 0]
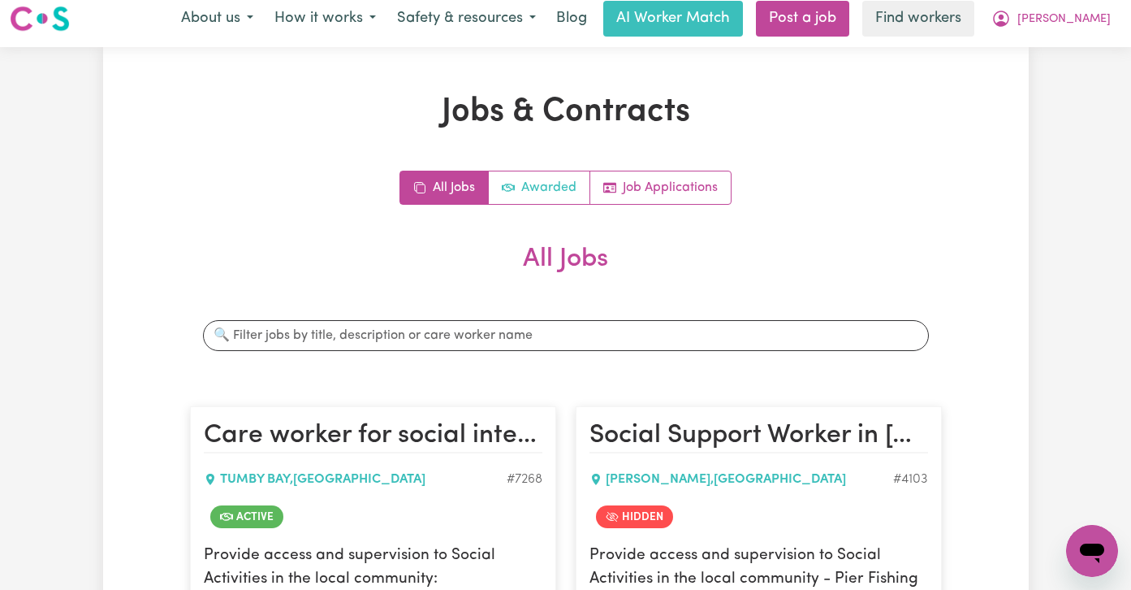
click at [550, 194] on link "Awarded" at bounding box center [540, 187] width 102 height 32
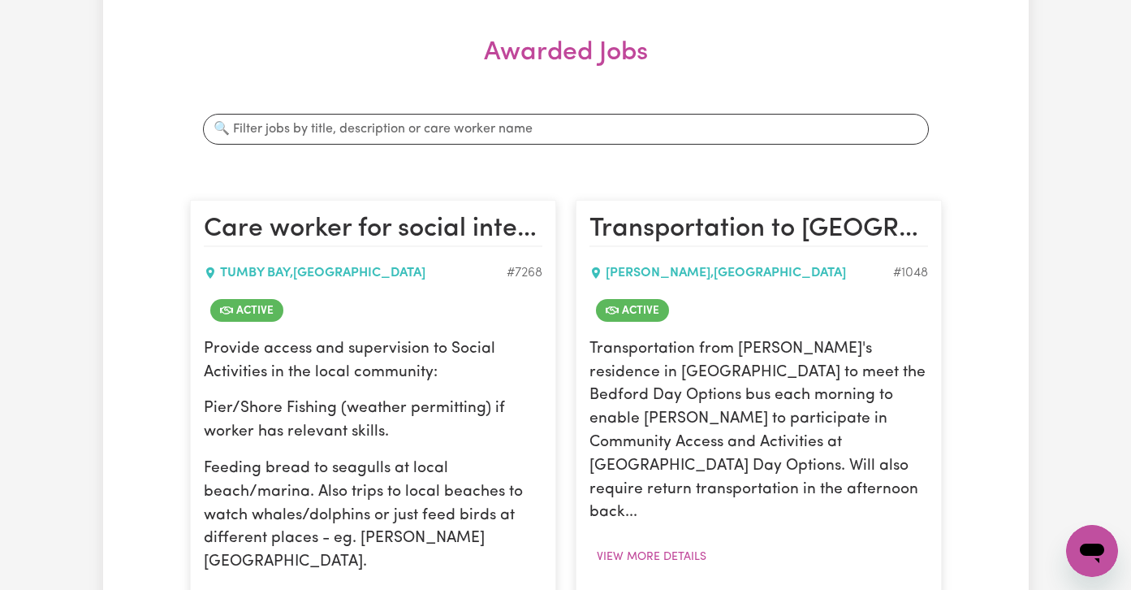
scroll to position [273, 0]
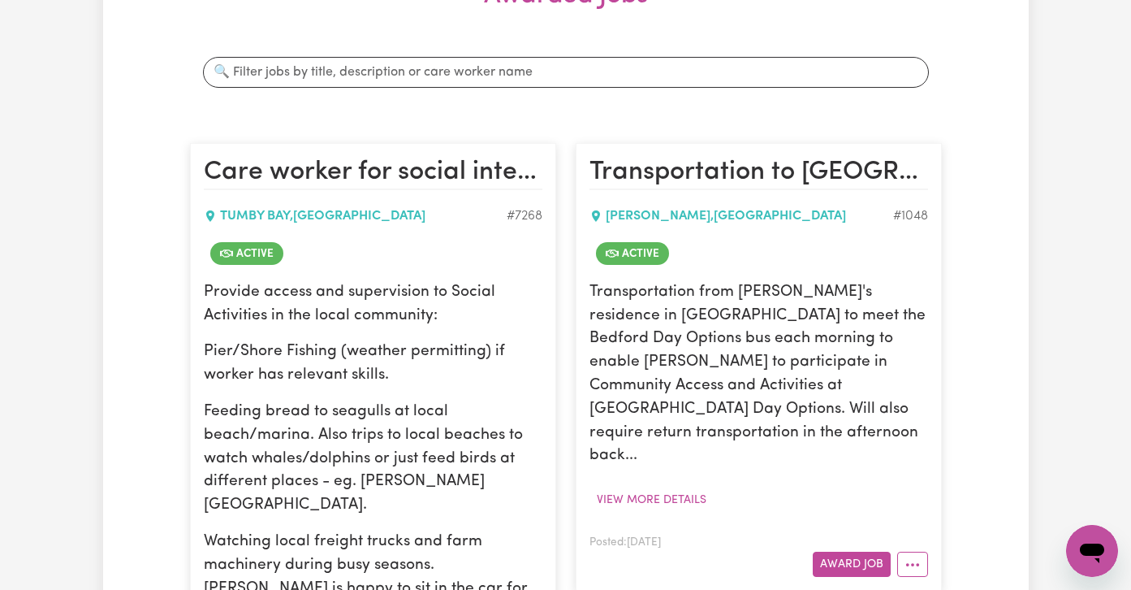
click at [914, 530] on article "Transportation to [GEOGRAPHIC_DATA] Day Options [GEOGRAPHIC_DATA] , [GEOGRAPHIC…" at bounding box center [759, 366] width 366 height 447
click at [914, 547] on button "More options" at bounding box center [912, 563] width 31 height 25
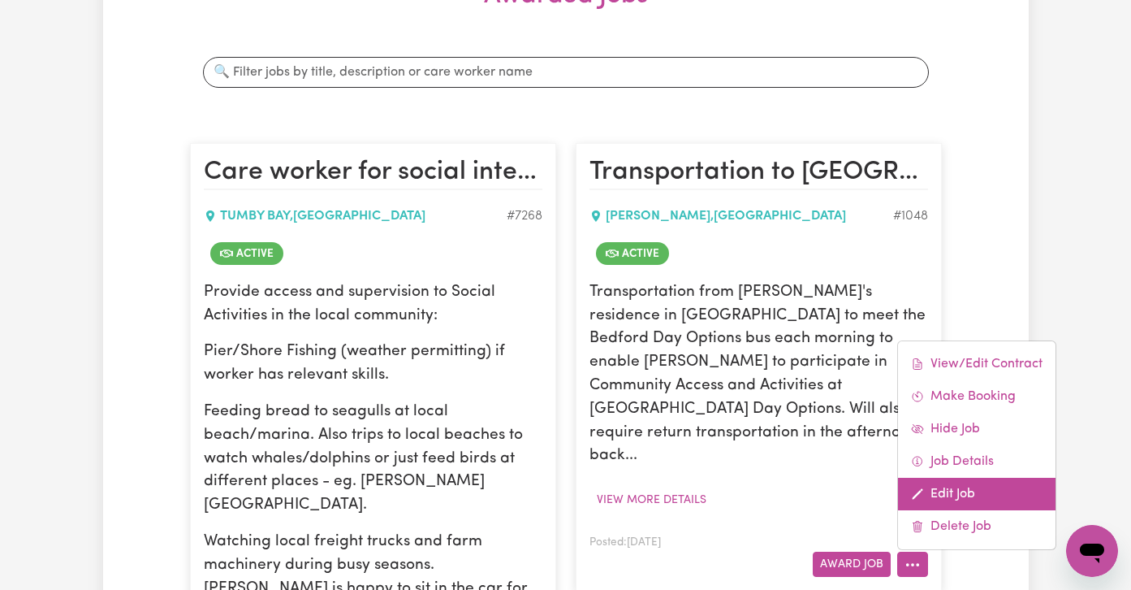
click at [968, 478] on link "Edit Job" at bounding box center [977, 494] width 158 height 32
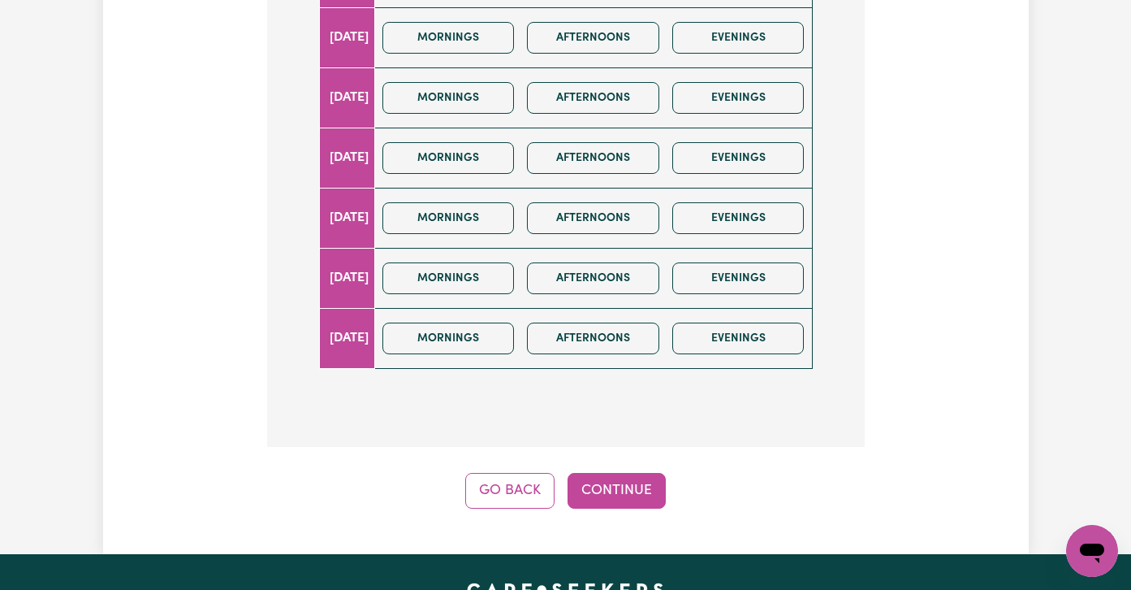
scroll to position [638, 0]
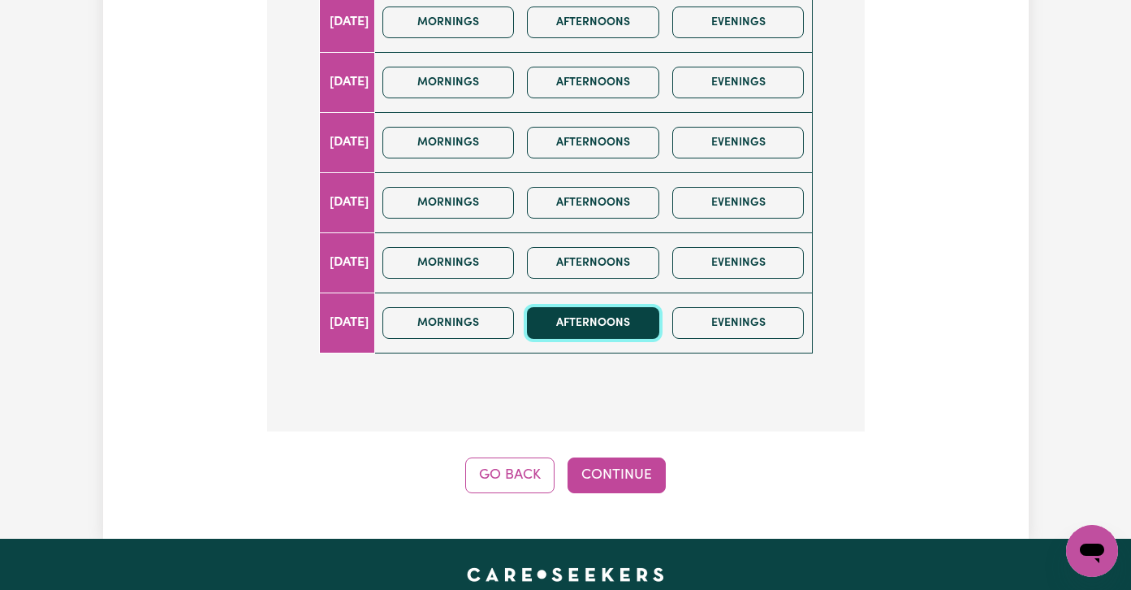
click at [632, 322] on button "Afternoons" at bounding box center [593, 323] width 132 height 32
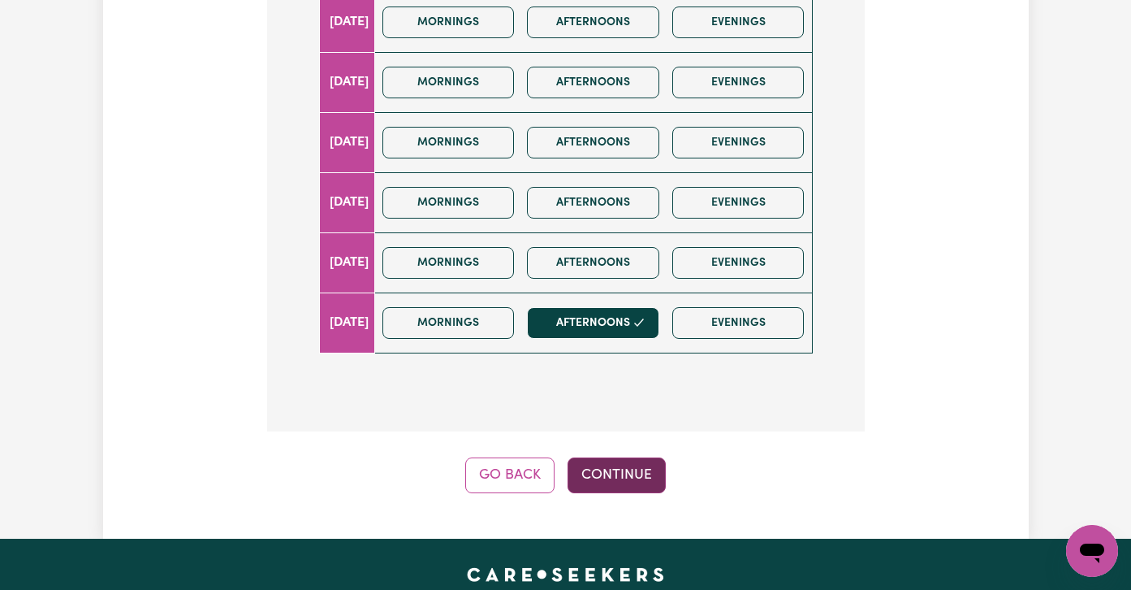
click at [617, 483] on button "Continue" at bounding box center [617, 475] width 98 height 36
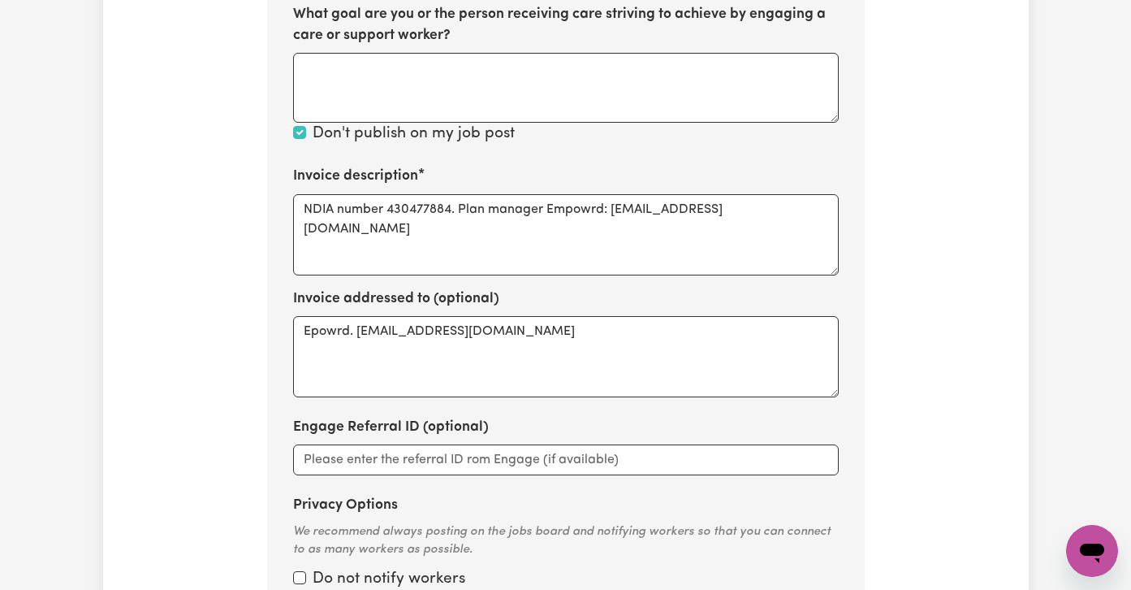
scroll to position [819, 0]
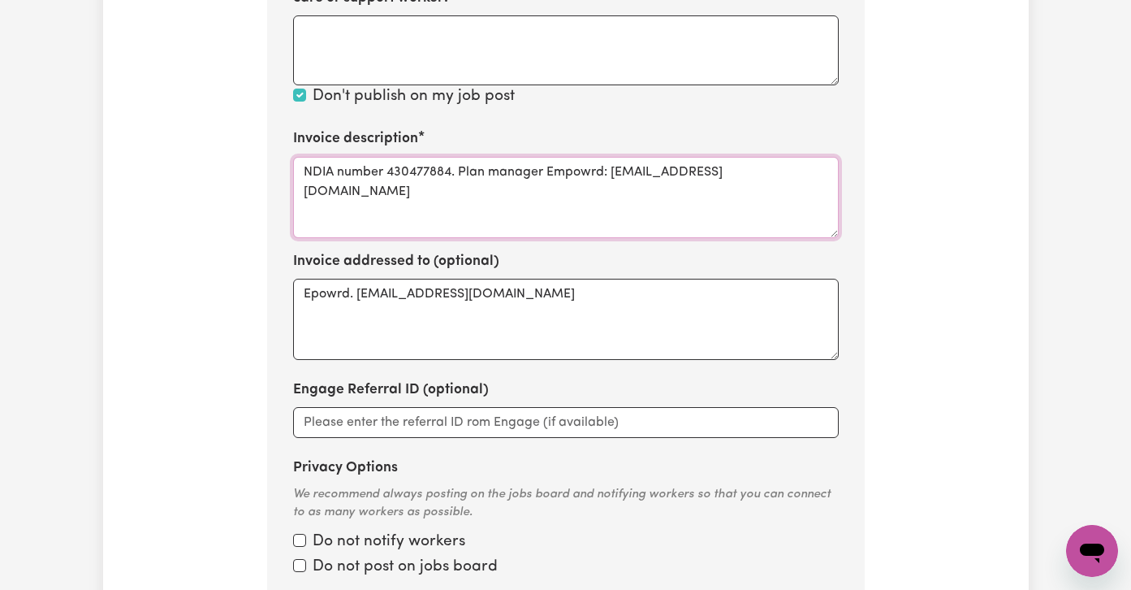
drag, startPoint x: 310, startPoint y: 169, endPoint x: 832, endPoint y: 173, distance: 521.4
click at [832, 173] on textarea "NDIA number 430477884. Plan manager Empowrd: [EMAIL_ADDRESS][DOMAIN_NAME]" at bounding box center [566, 197] width 546 height 81
click at [817, 175] on textarea "NDIA number 430477884. Plan manager Empowrd: [EMAIL_ADDRESS][DOMAIN_NAME]" at bounding box center [566, 197] width 546 height 81
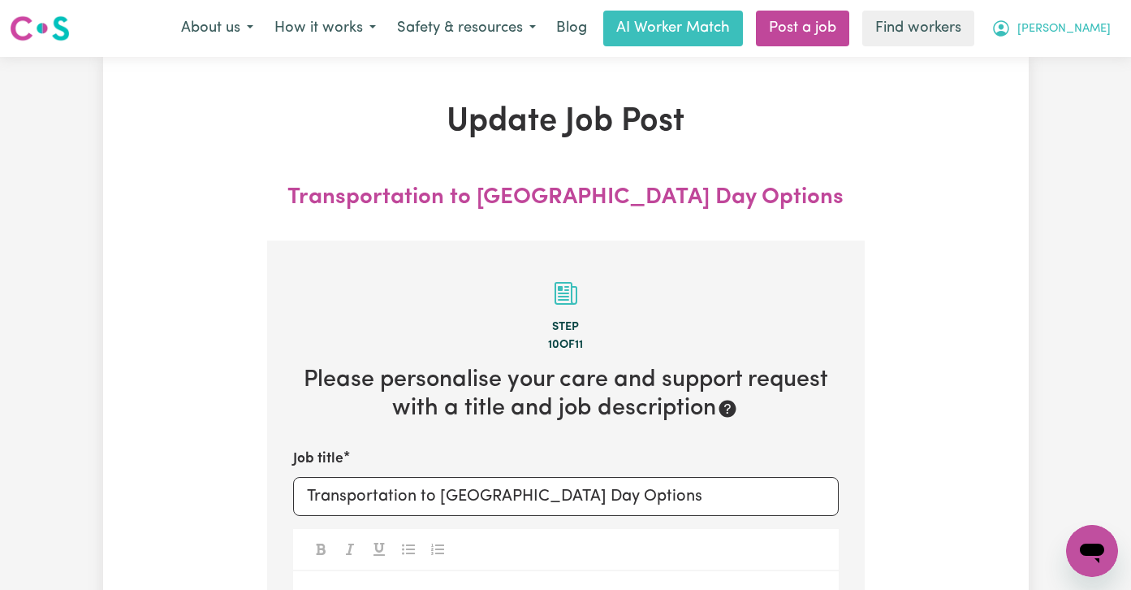
click at [1113, 25] on button "[PERSON_NAME]" at bounding box center [1051, 28] width 140 height 34
click at [1094, 63] on link "My Dashboard" at bounding box center [1056, 63] width 128 height 31
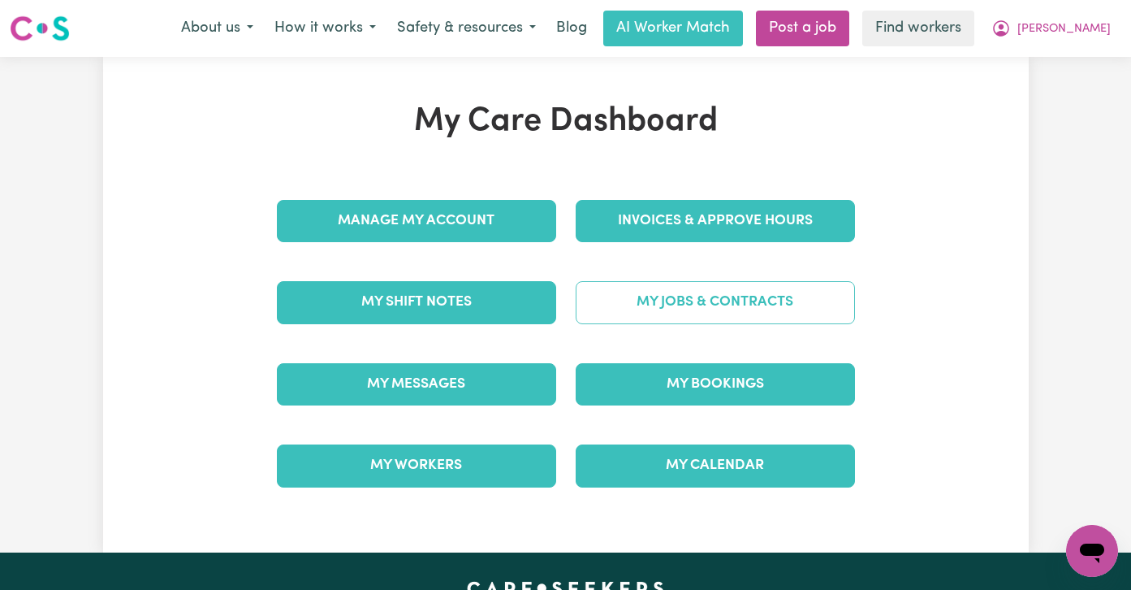
click at [722, 314] on link "My Jobs & Contracts" at bounding box center [715, 302] width 279 height 42
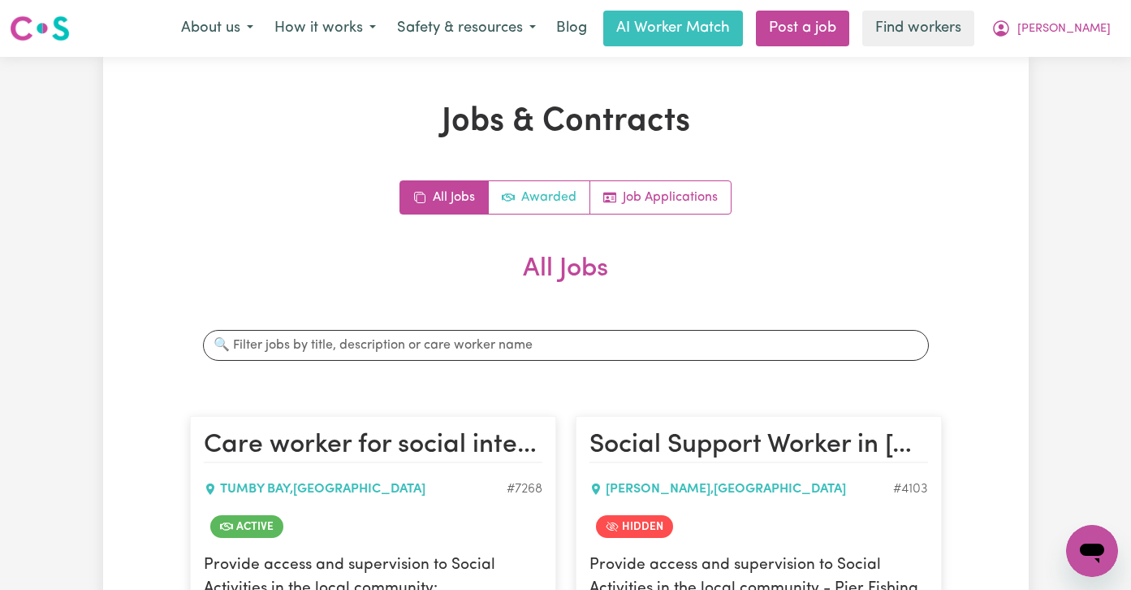
click at [521, 194] on link "Awarded" at bounding box center [540, 197] width 102 height 32
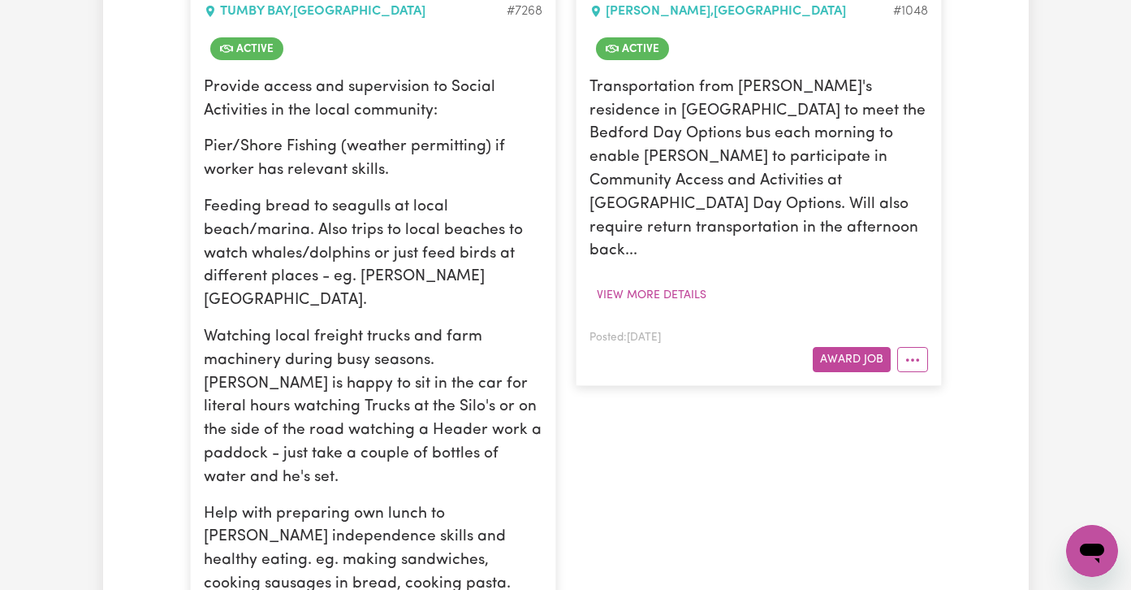
scroll to position [637, 0]
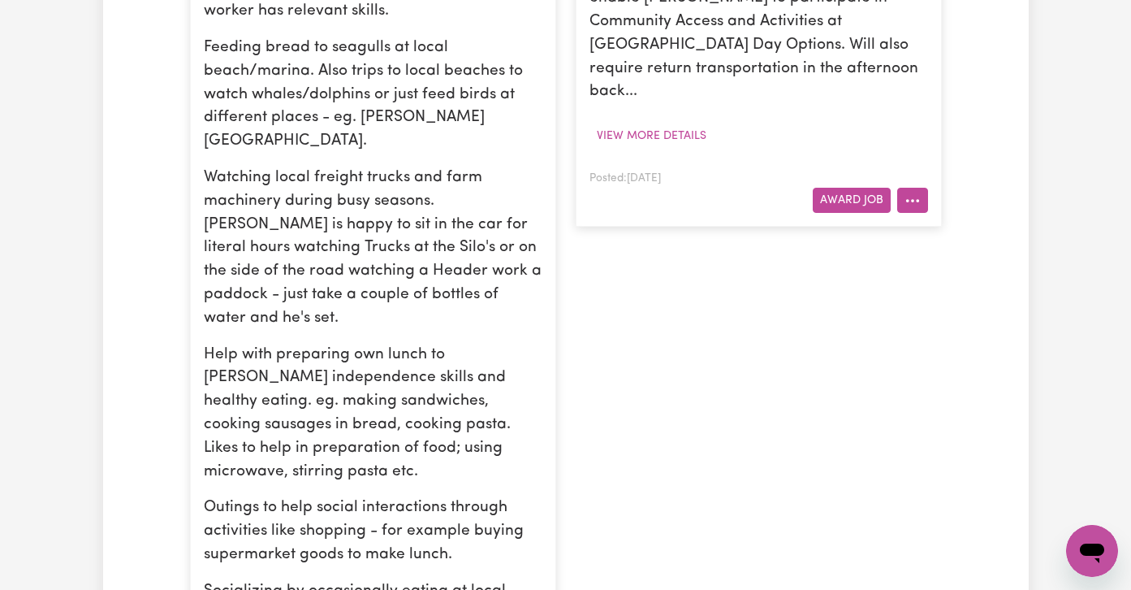
click at [918, 188] on button "More options" at bounding box center [912, 200] width 31 height 25
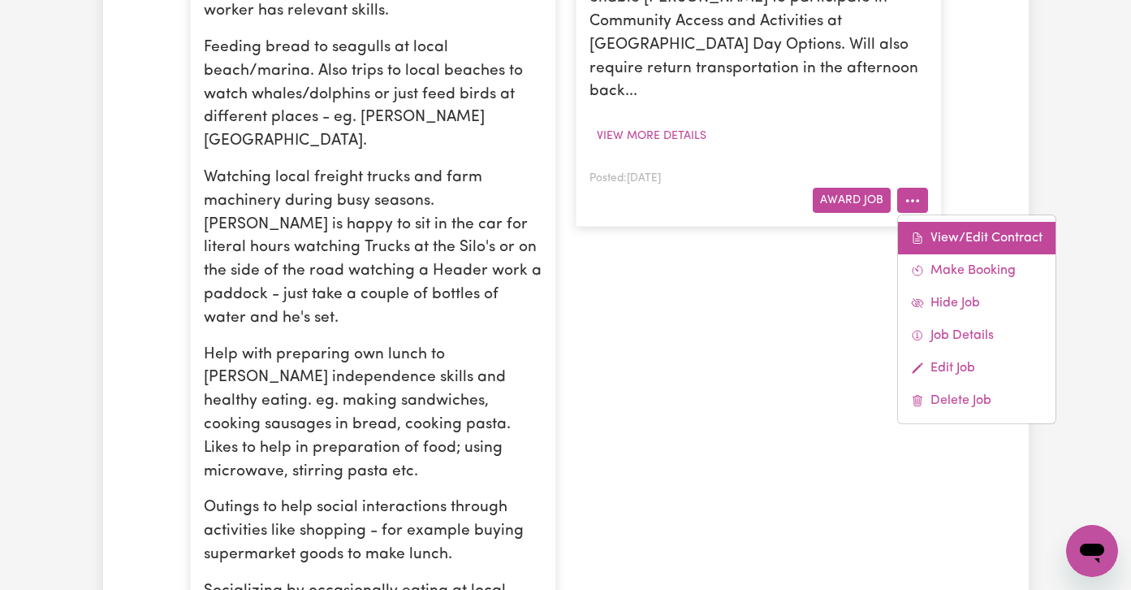
click at [930, 222] on link "View/Edit Contract" at bounding box center [977, 238] width 158 height 32
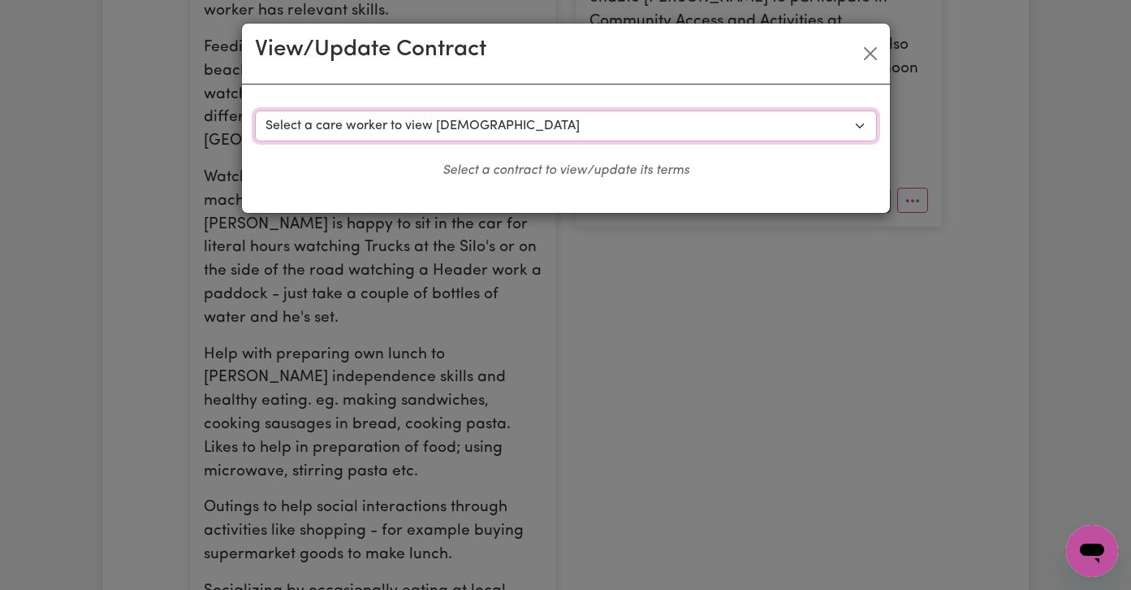
click at [549, 119] on select "Select a care worker to view [DEMOGRAPHIC_DATA] #556 - [PERSON_NAME] (contract …" at bounding box center [566, 125] width 622 height 31
select select "8781"
select select "WEEKDAY_DAYTIME"
select select "ASSISTANCE_SELF_CARE"
select select "ONE"
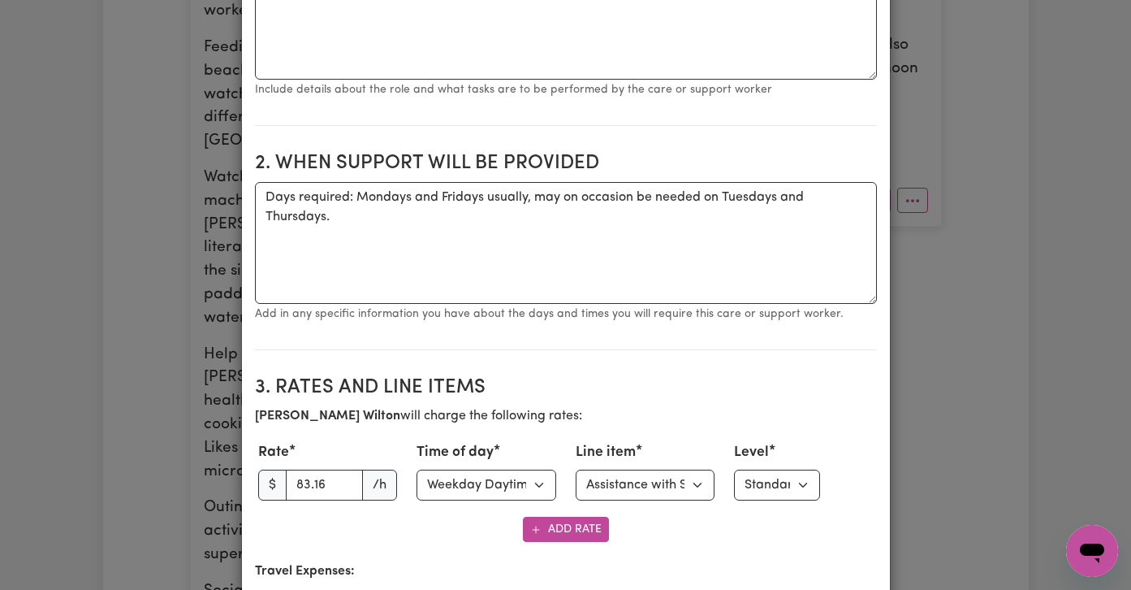
scroll to position [571, 0]
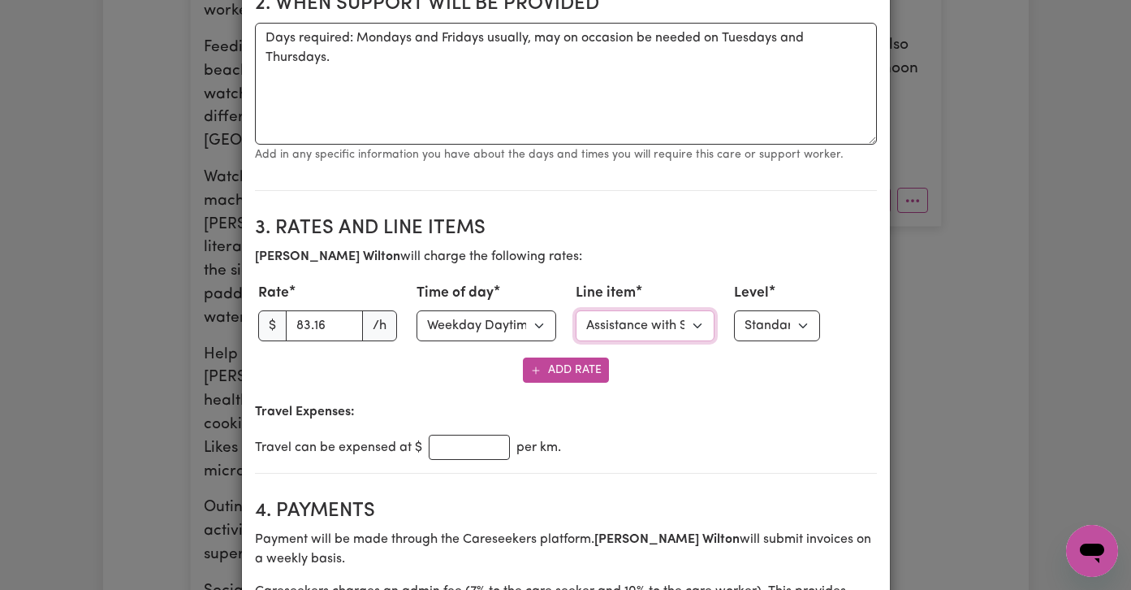
click at [674, 335] on select "Select line item Assistance with Self Care Activities Assistance with personal …" at bounding box center [646, 325] width 140 height 31
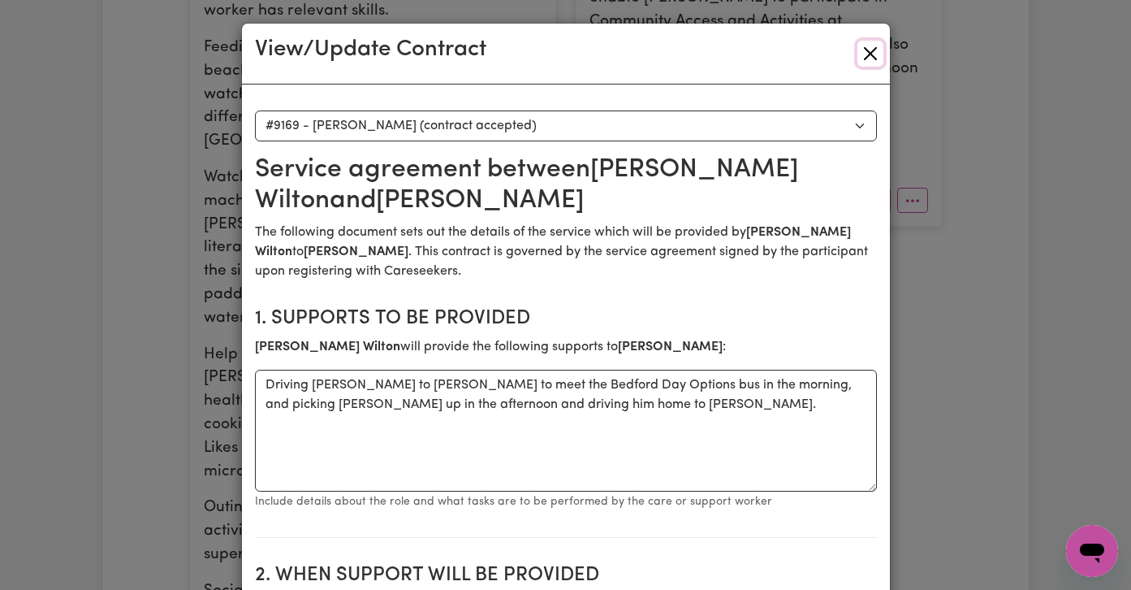
click at [875, 50] on button "Close" at bounding box center [871, 54] width 26 height 26
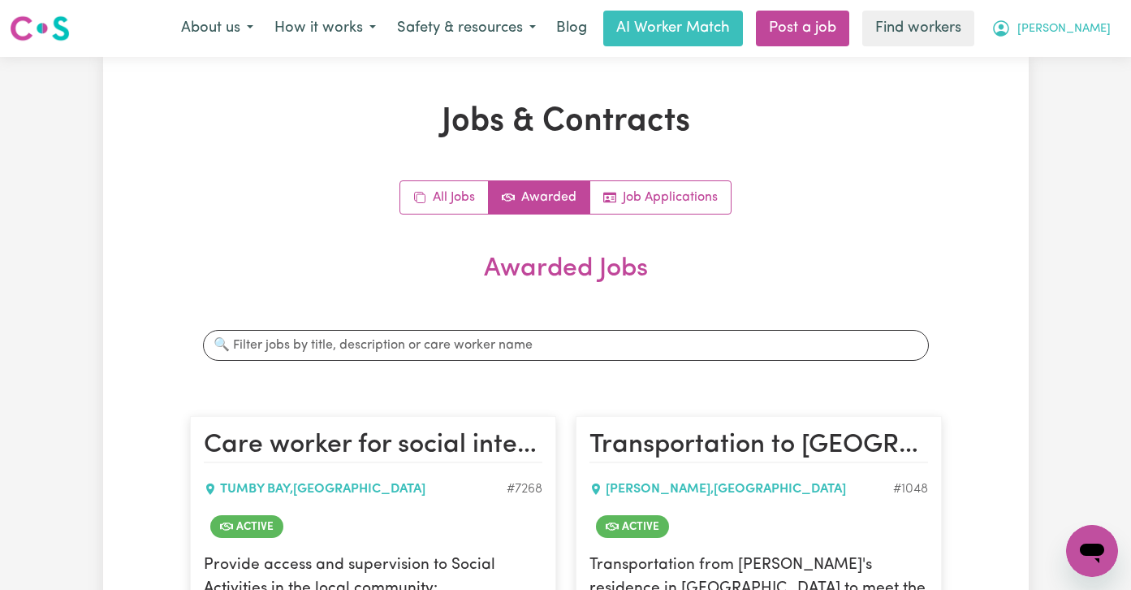
click at [1101, 18] on button "[PERSON_NAME]" at bounding box center [1051, 28] width 140 height 34
click at [1082, 59] on link "My Dashboard" at bounding box center [1056, 63] width 128 height 31
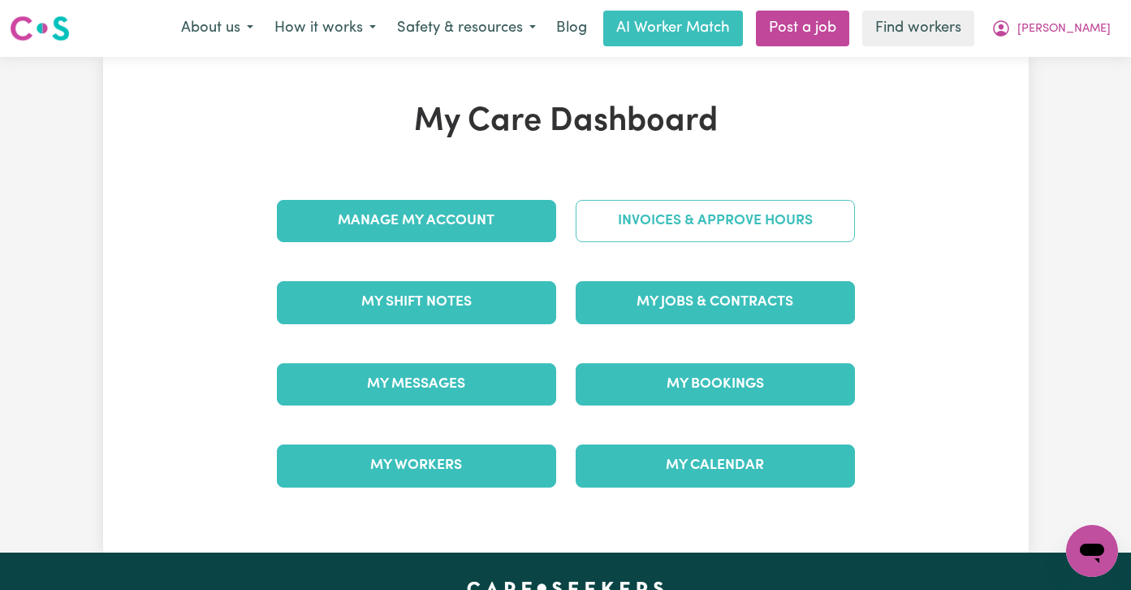
click at [746, 222] on link "Invoices & Approve Hours" at bounding box center [715, 221] width 279 height 42
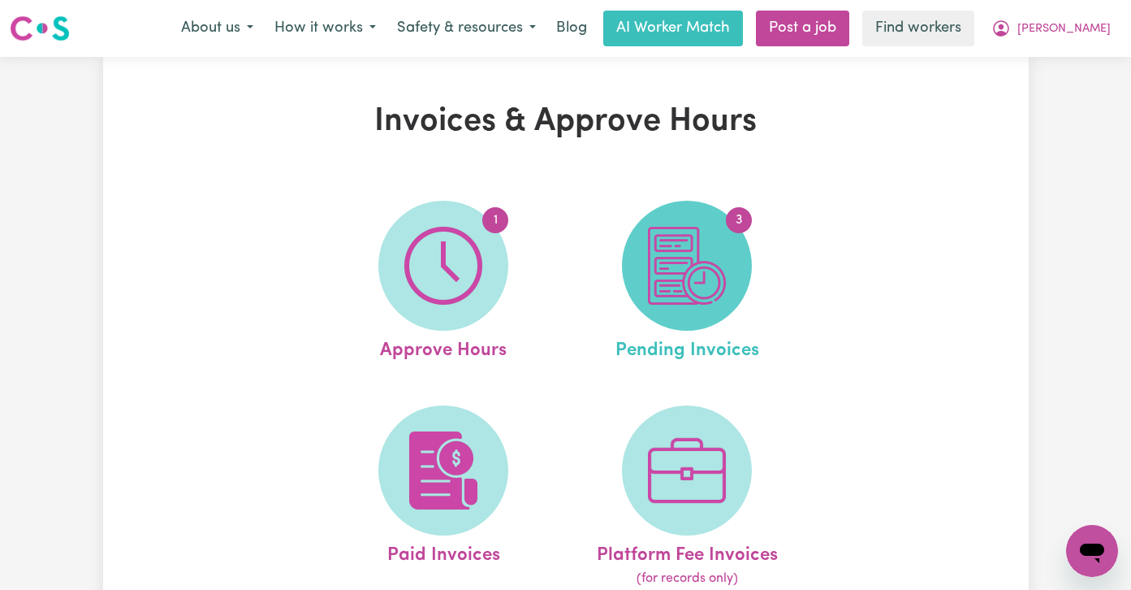
click at [699, 267] on img at bounding box center [687, 266] width 78 height 78
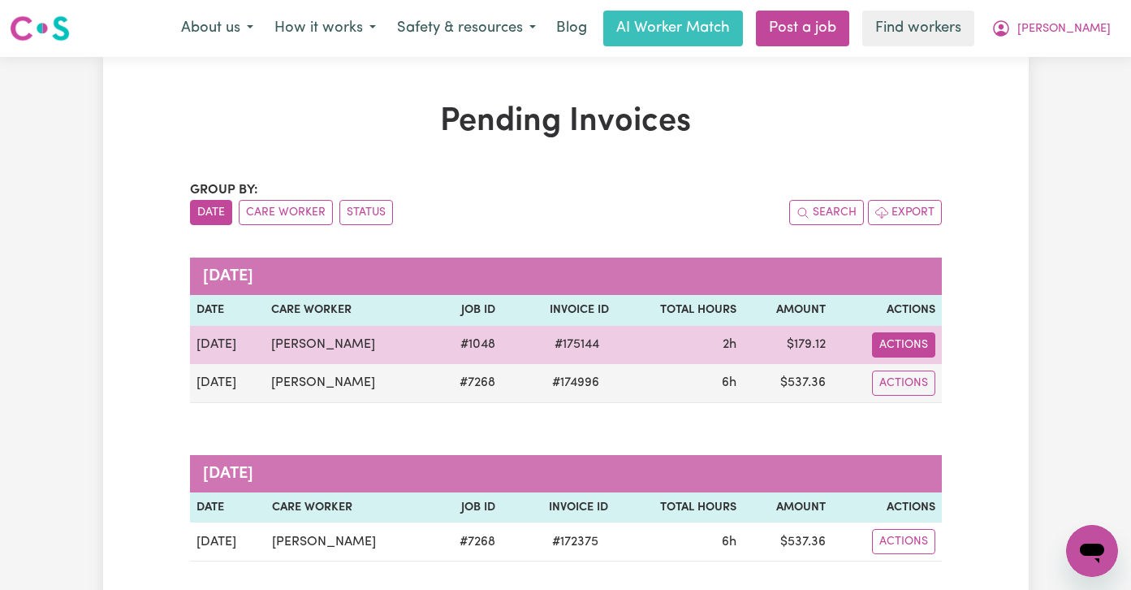
click at [906, 348] on button "Actions" at bounding box center [903, 344] width 63 height 25
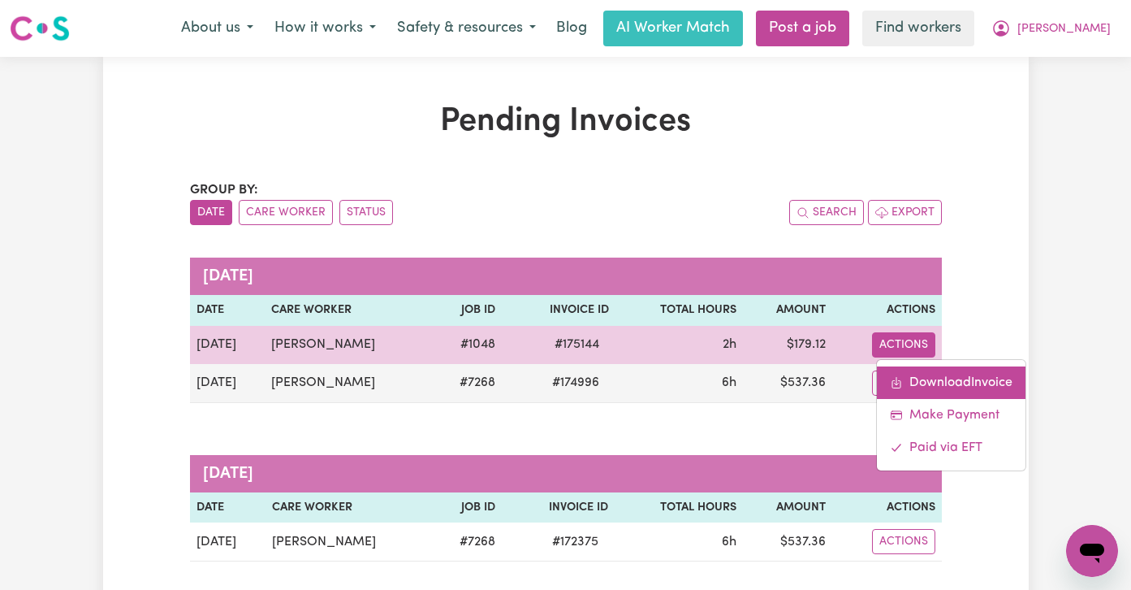
click at [919, 378] on link "Download Invoice" at bounding box center [951, 382] width 149 height 32
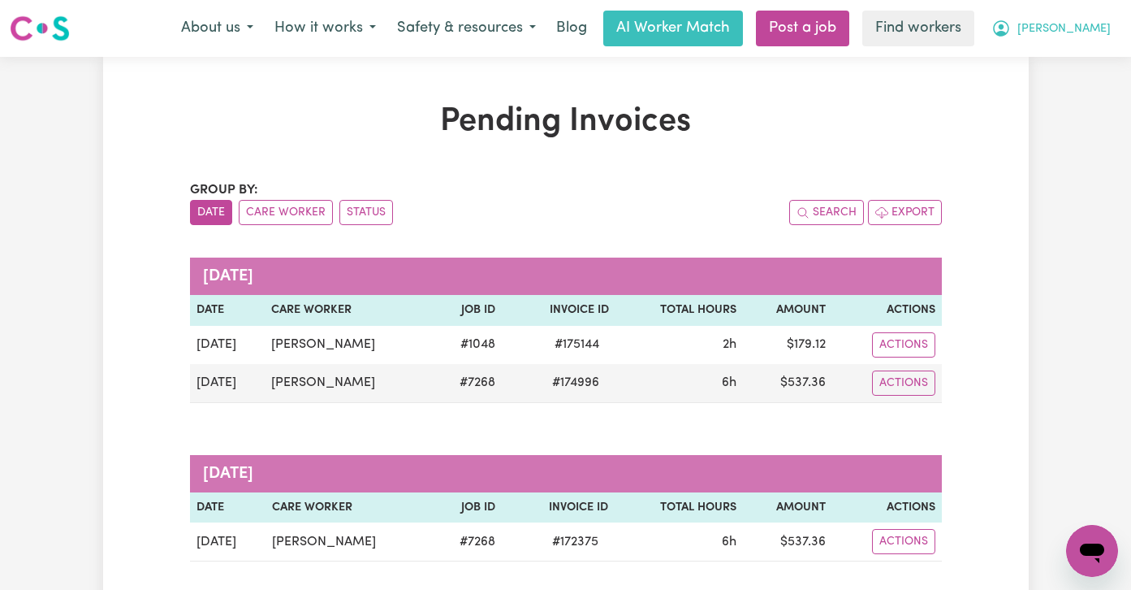
click at [1092, 30] on span "[PERSON_NAME]" at bounding box center [1064, 29] width 93 height 18
click at [1075, 102] on link "Logout" at bounding box center [1056, 93] width 128 height 31
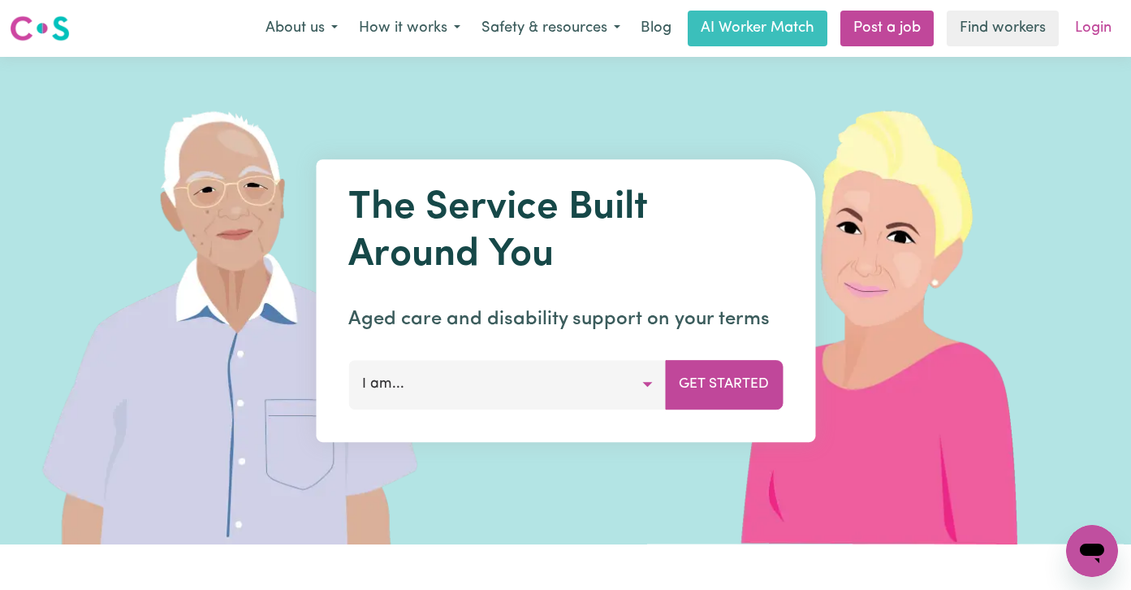
click at [1097, 27] on link "Login" at bounding box center [1094, 29] width 56 height 36
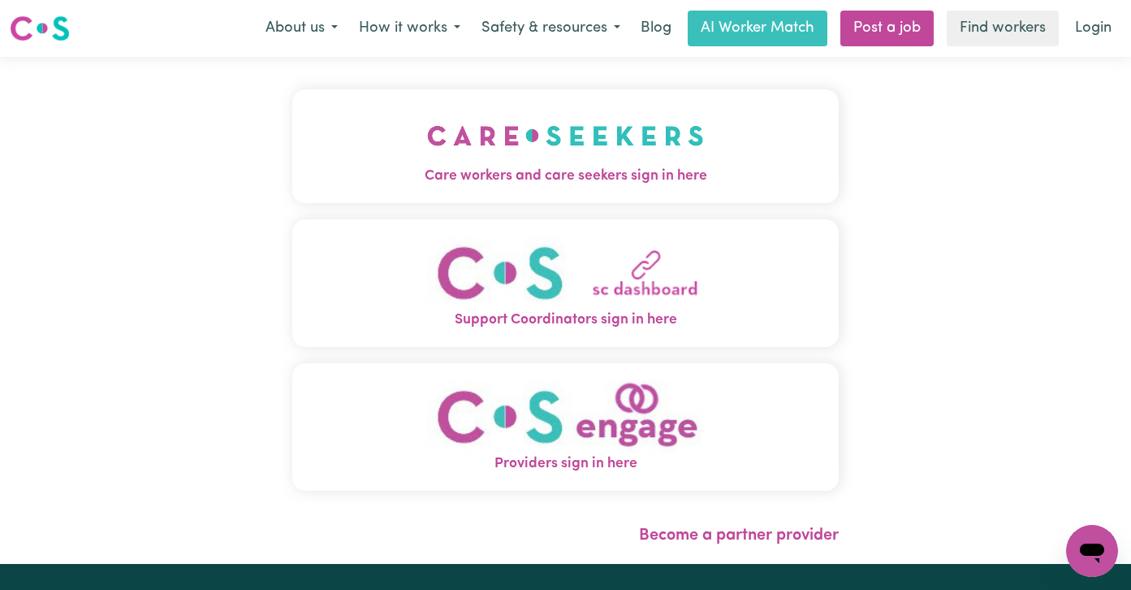
click at [292, 155] on button "Care workers and care seekers sign in here" at bounding box center [565, 146] width 547 height 114
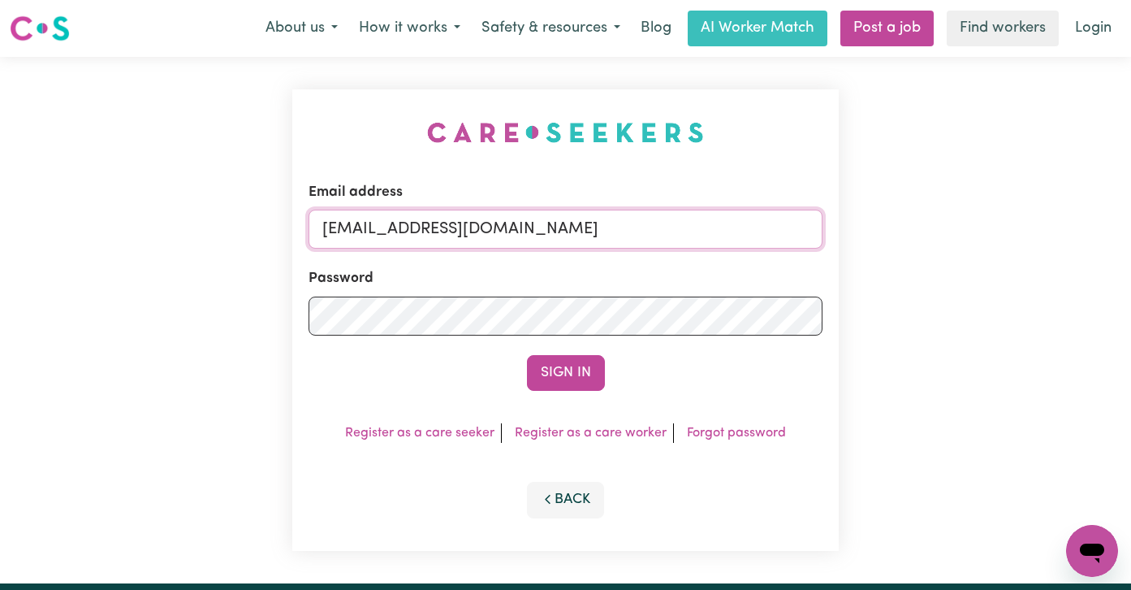
click at [681, 218] on input "[EMAIL_ADDRESS][DOMAIN_NAME]" at bounding box center [566, 229] width 514 height 39
drag, startPoint x: 681, startPoint y: 218, endPoint x: 100, endPoint y: 197, distance: 581.1
click at [101, 198] on div "Email address [EMAIL_ADDRESS][DOMAIN_NAME] Password Sign In Register as a care …" at bounding box center [565, 320] width 1131 height 526
paste input "[EMAIL_ADDRESS][DOMAIN_NAME]"
type input "[EMAIL_ADDRESS][DOMAIN_NAME]"
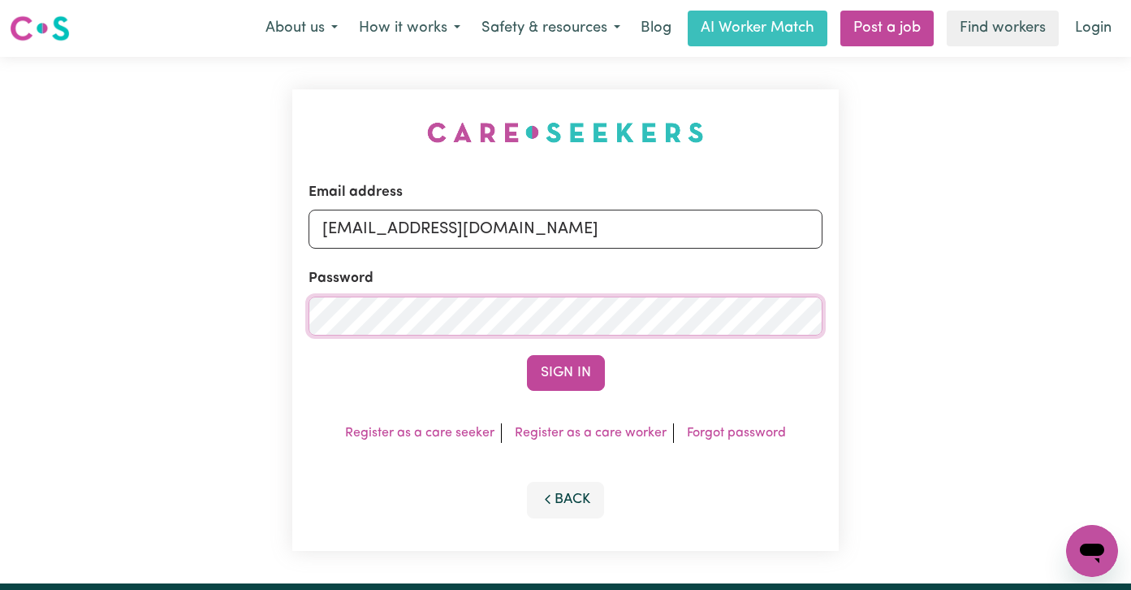
click at [527, 355] on button "Sign In" at bounding box center [566, 373] width 78 height 36
